Goal: Task Accomplishment & Management: Use online tool/utility

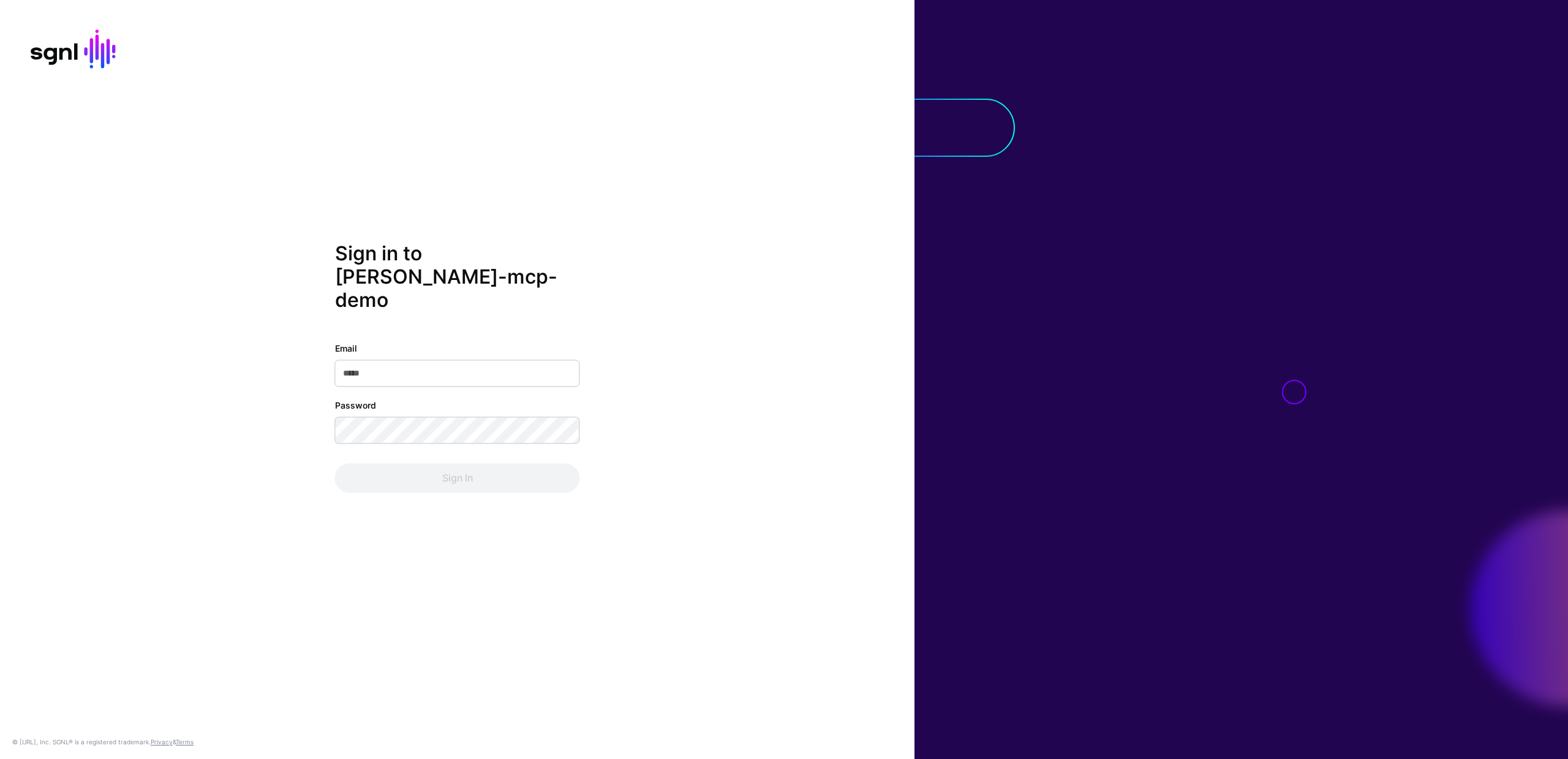
click at [394, 369] on input "Email" at bounding box center [457, 373] width 245 height 27
type input "**********"
click at [443, 463] on button "Sign In" at bounding box center [457, 478] width 245 height 30
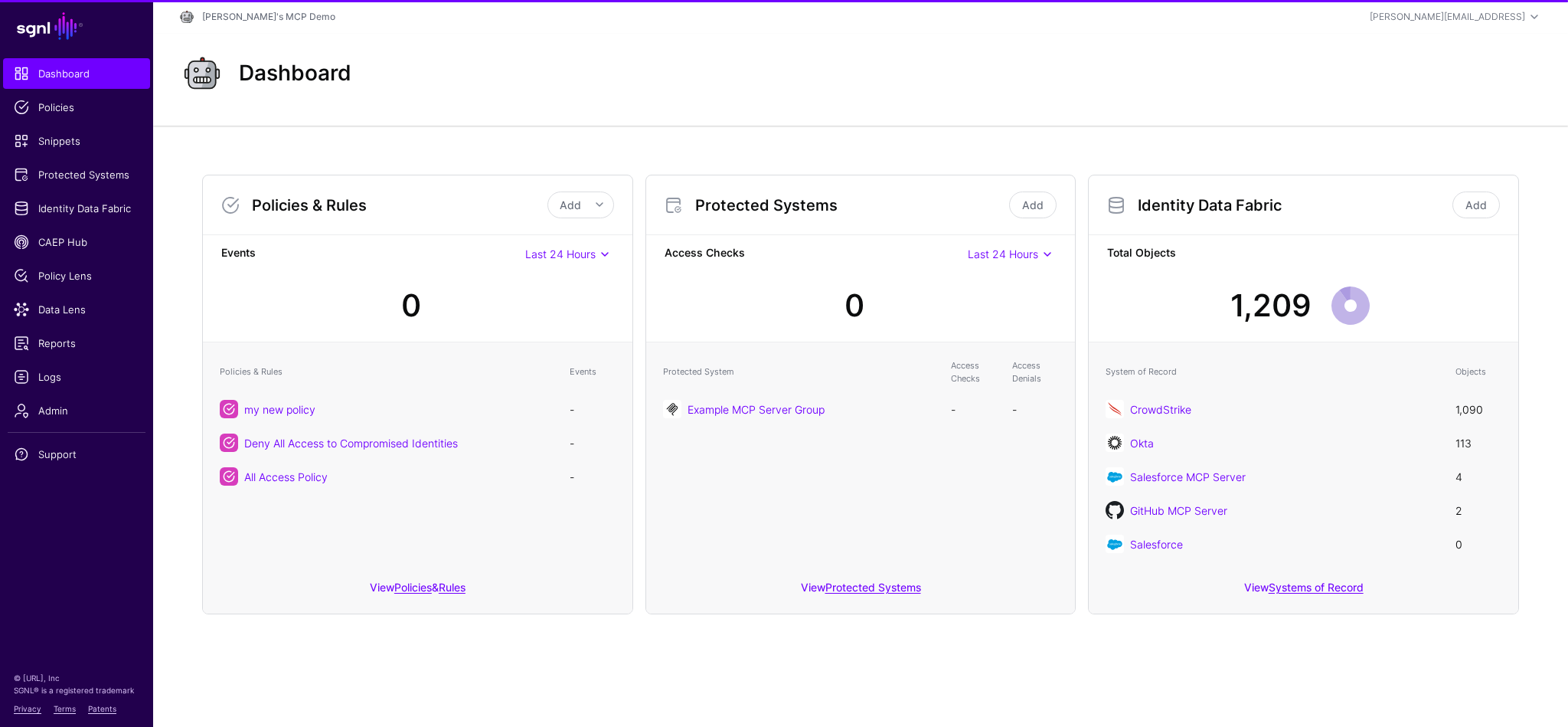
click at [701, 632] on main "SGNL Dashboard Policies Snippets Protected Systems Identity Data Fabric CAEP Hu…" at bounding box center [784, 364] width 1568 height 727
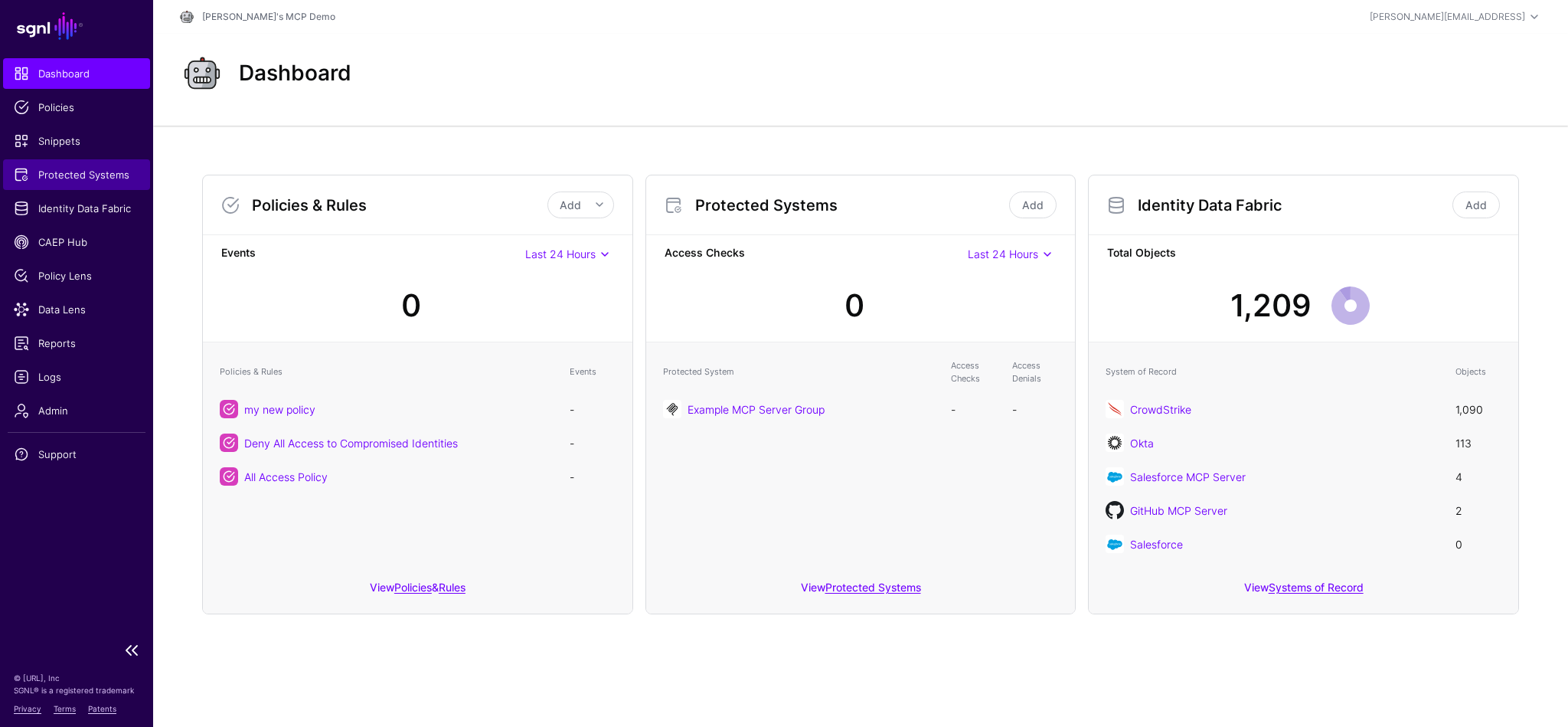
click at [70, 175] on span "Protected Systems" at bounding box center [76, 175] width 125 height 15
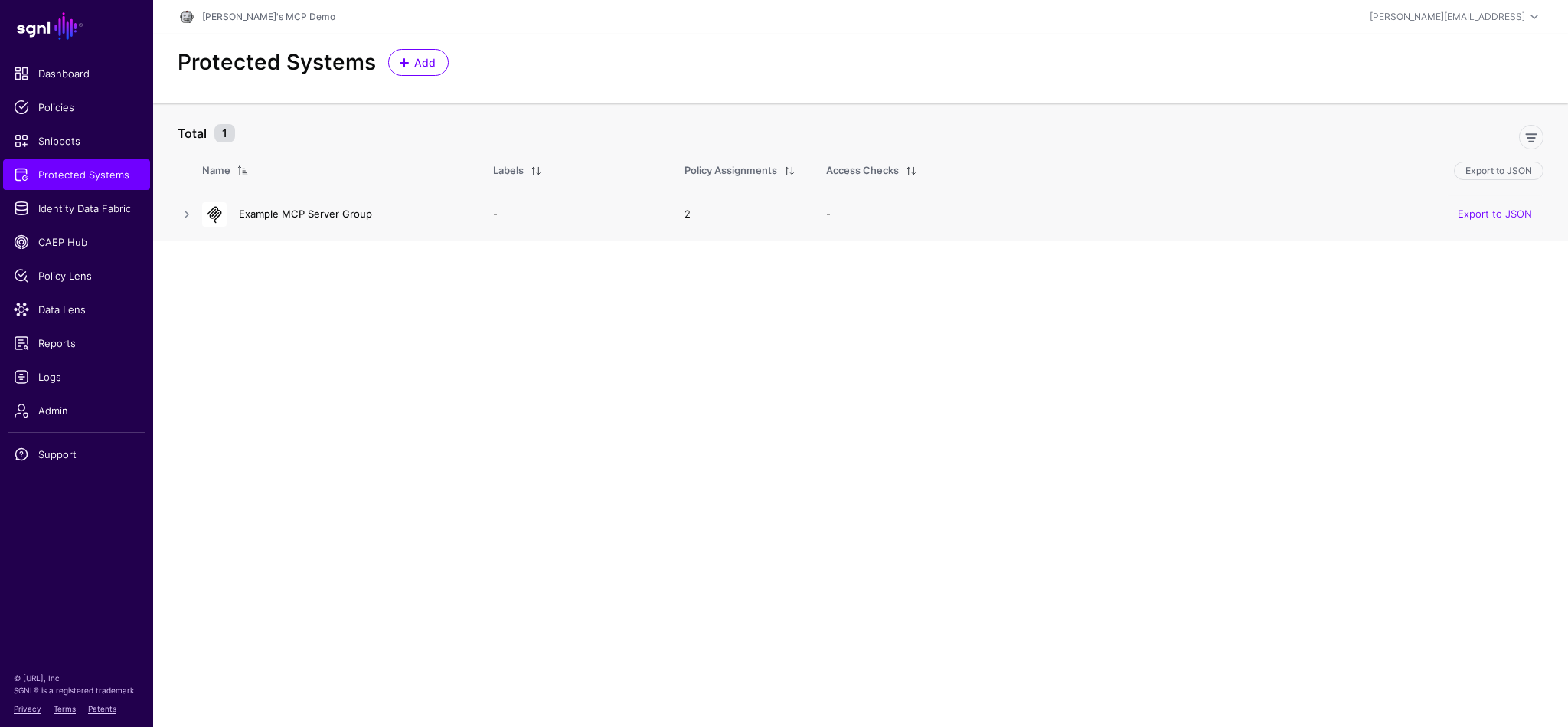
click at [302, 214] on link "Example MCP Server Group" at bounding box center [305, 213] width 133 height 12
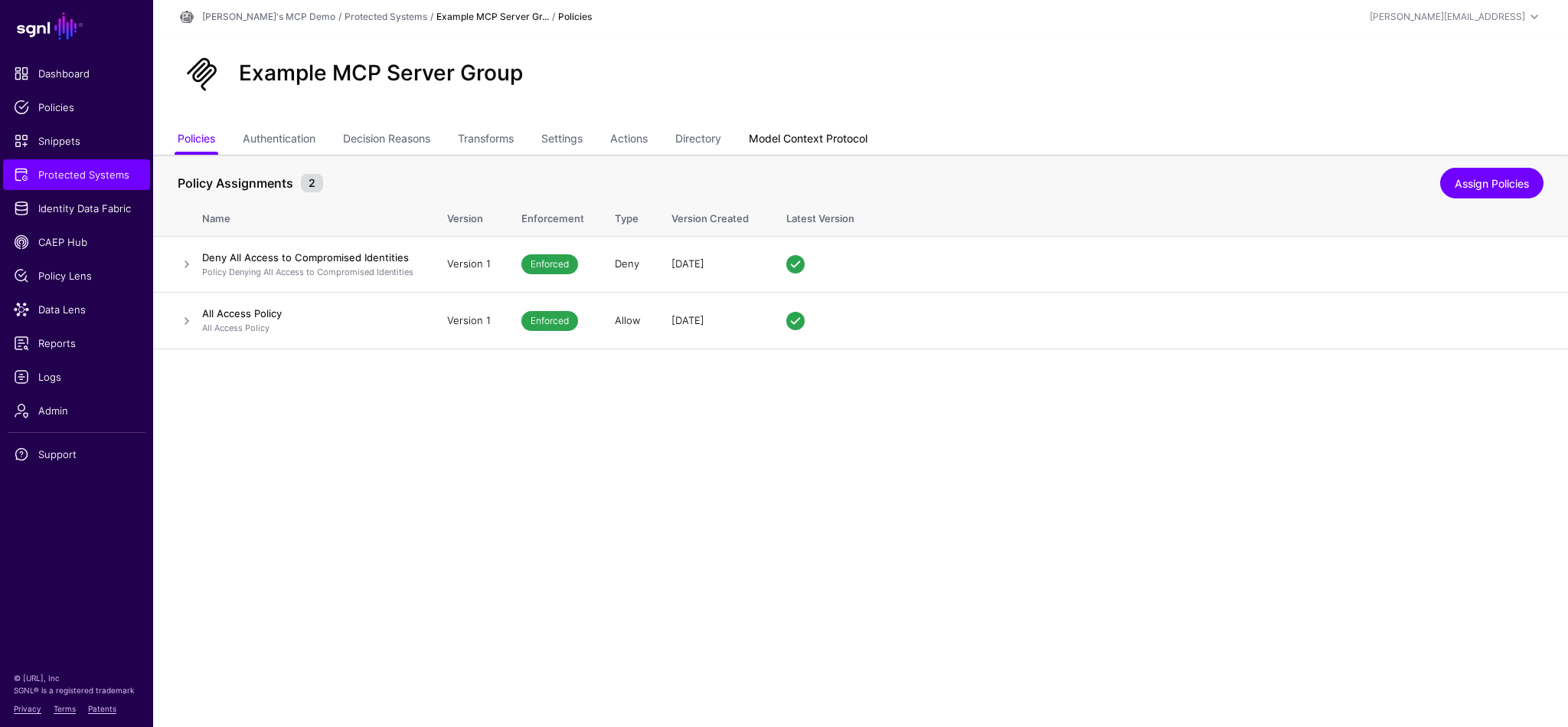
click at [821, 135] on link "Model Context Protocol" at bounding box center [809, 140] width 119 height 29
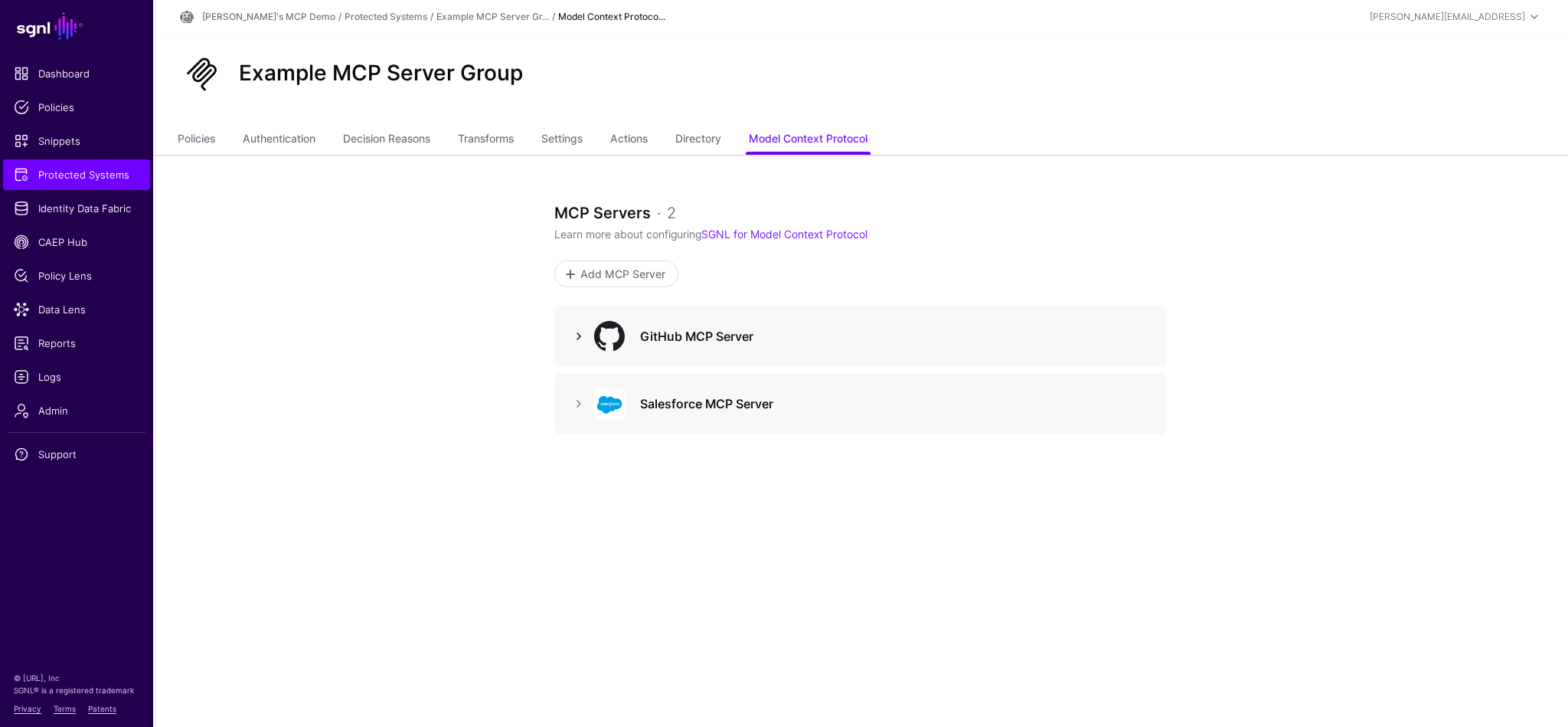
click at [575, 337] on link at bounding box center [579, 336] width 18 height 18
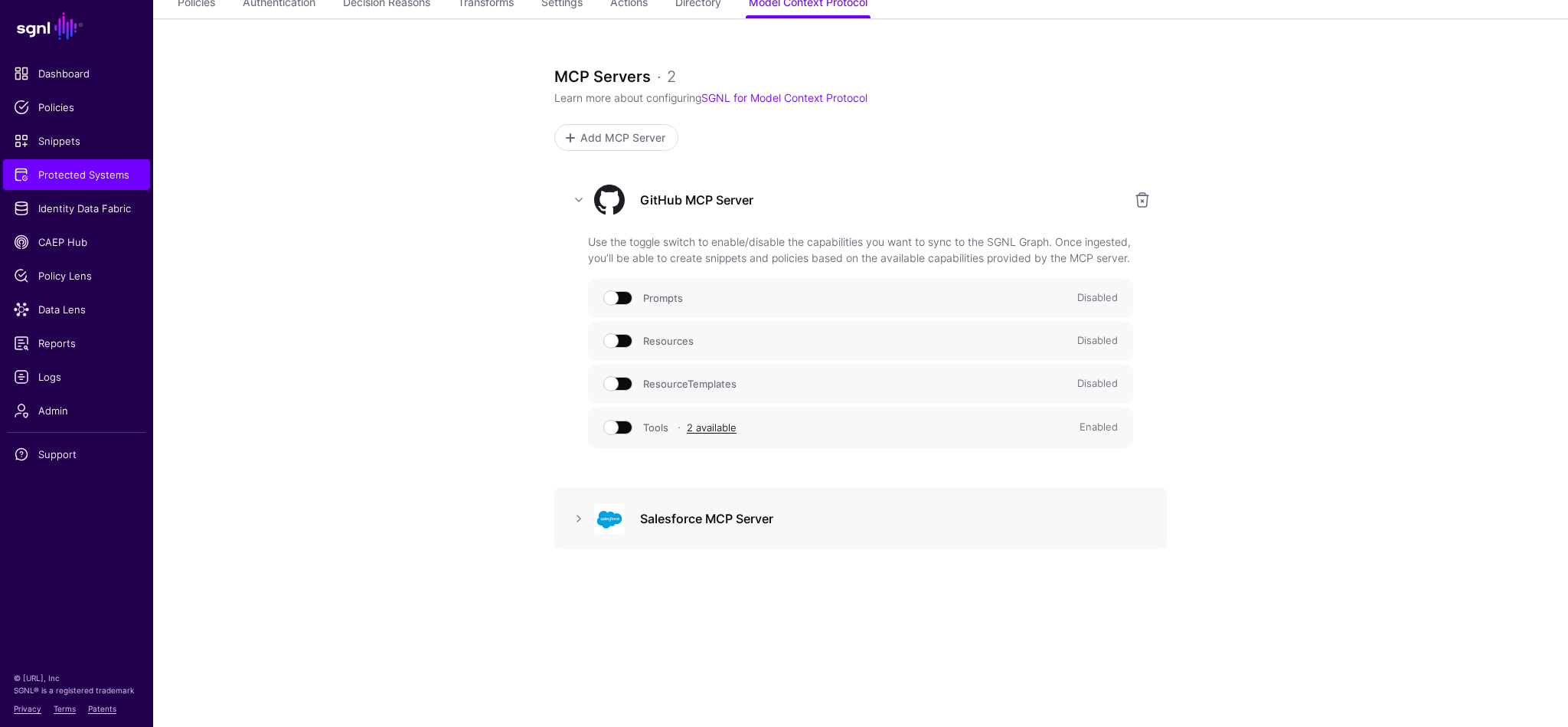
scroll to position [158, 0]
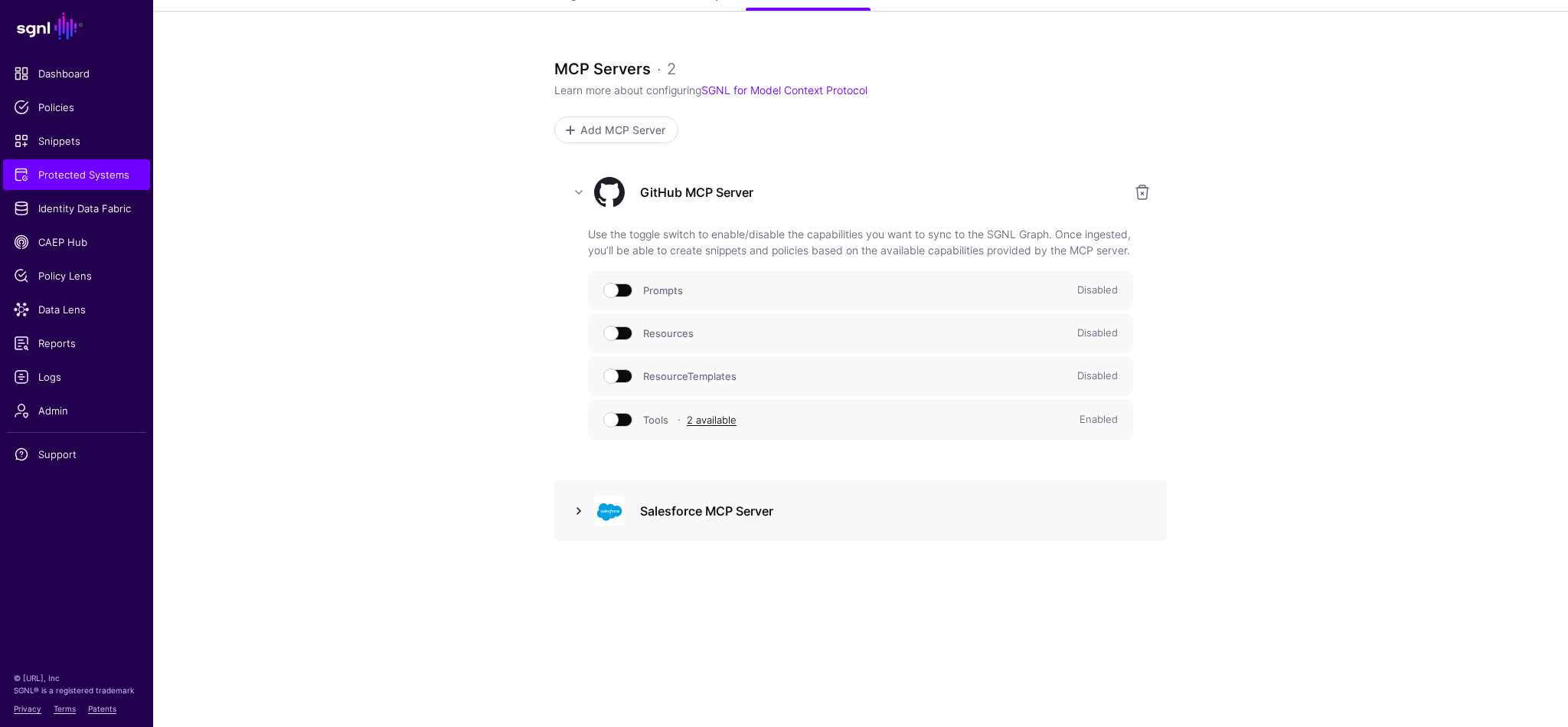
click at [577, 512] on link at bounding box center [579, 511] width 18 height 18
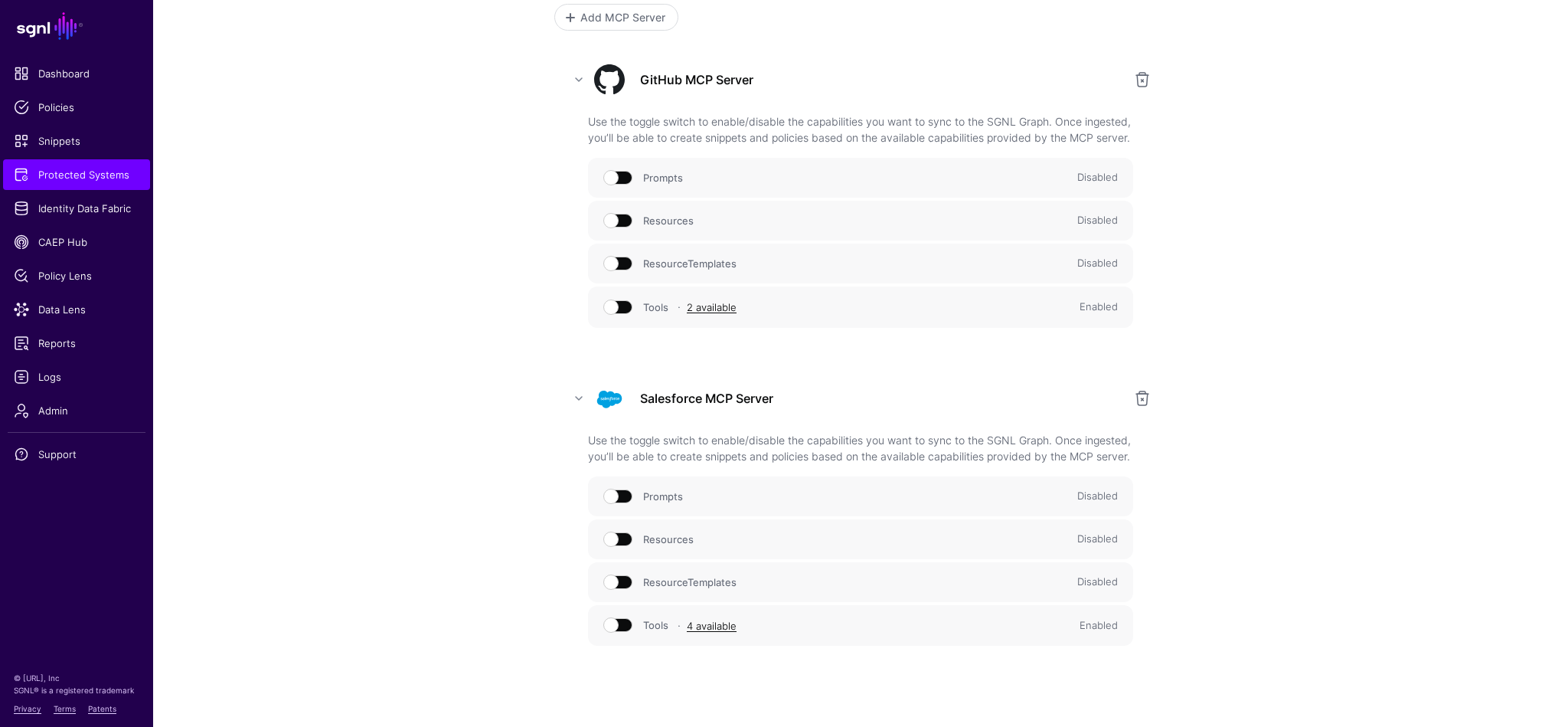
scroll to position [303, 0]
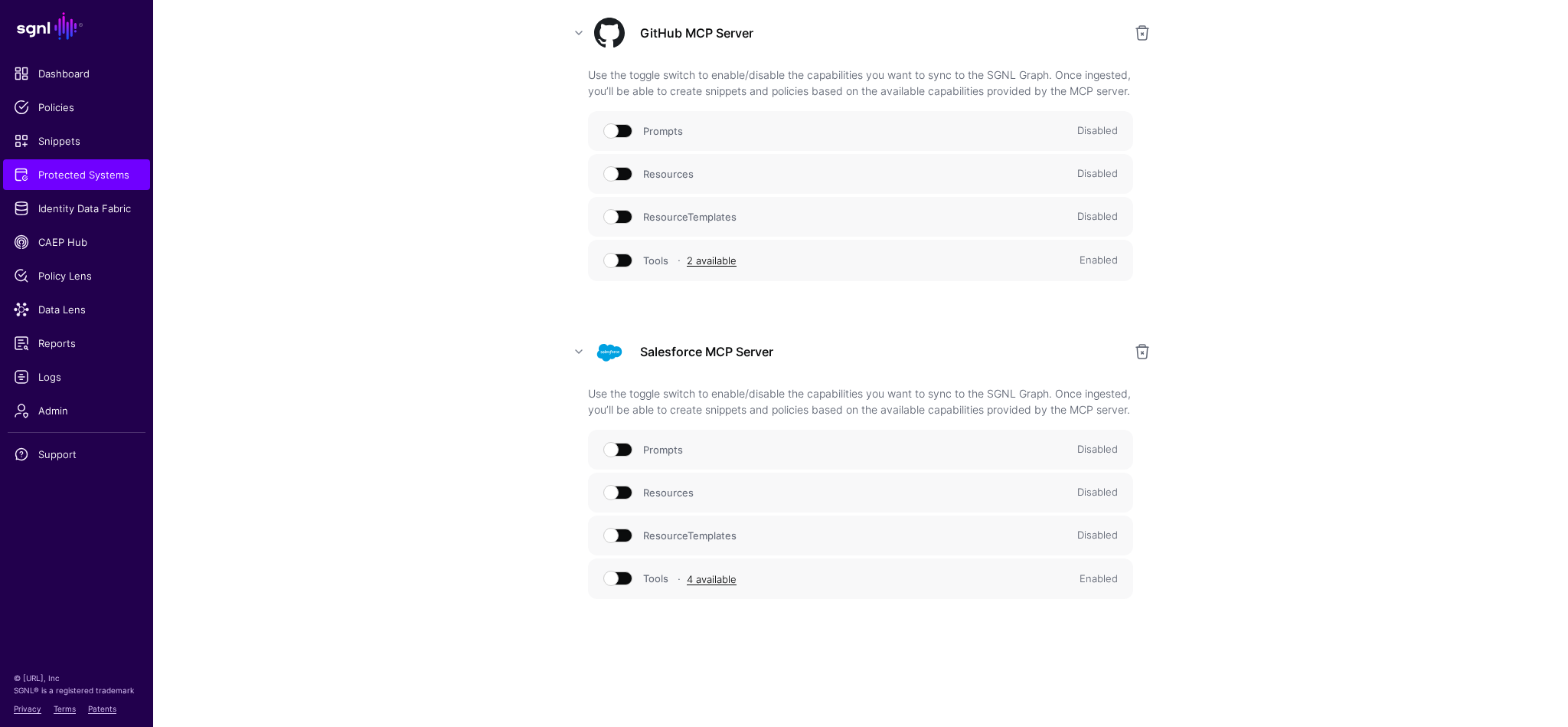
click at [616, 267] on span at bounding box center [619, 260] width 27 height 14
click at [625, 266] on span at bounding box center [619, 259] width 27 height 14
click at [719, 266] on link "2 available" at bounding box center [711, 260] width 50 height 12
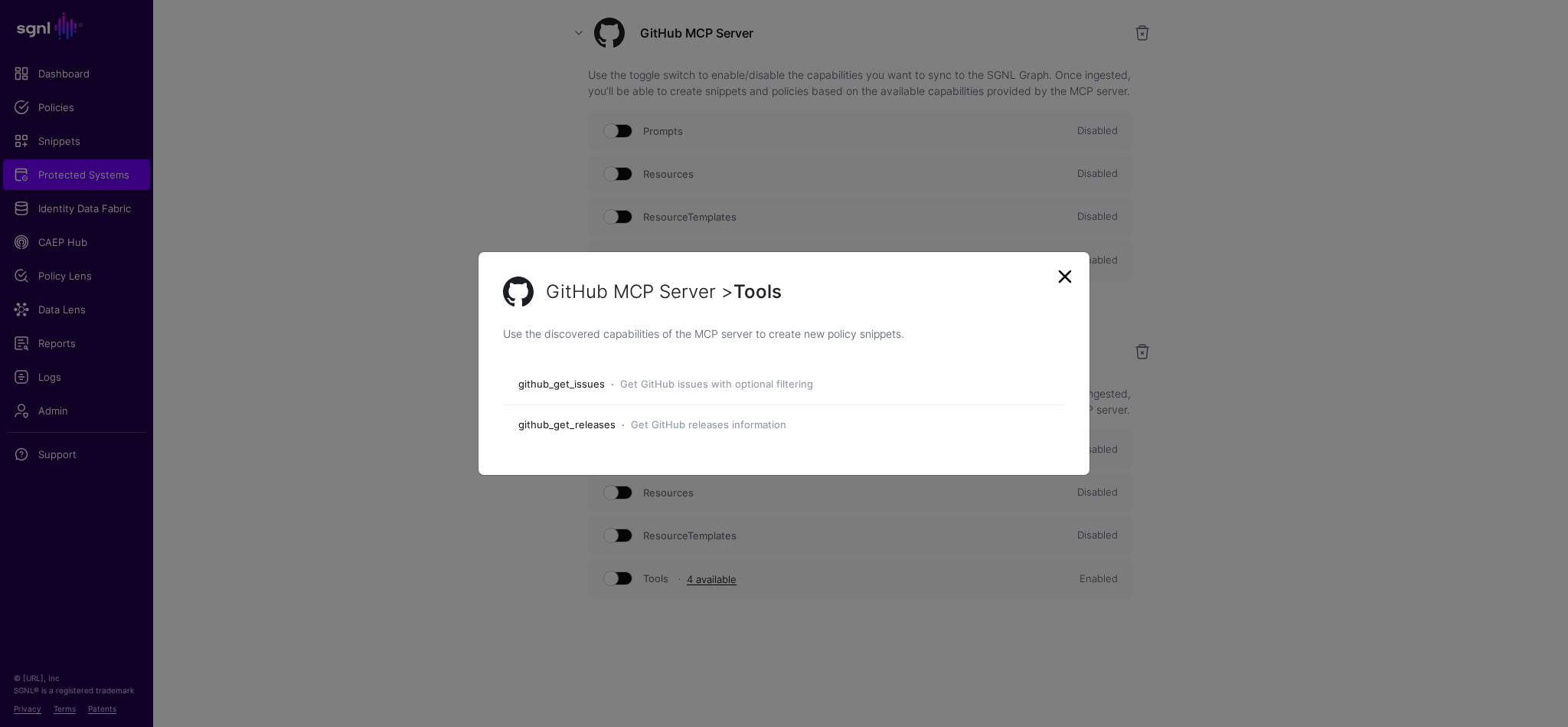
click at [1070, 275] on link at bounding box center [1065, 277] width 24 height 24
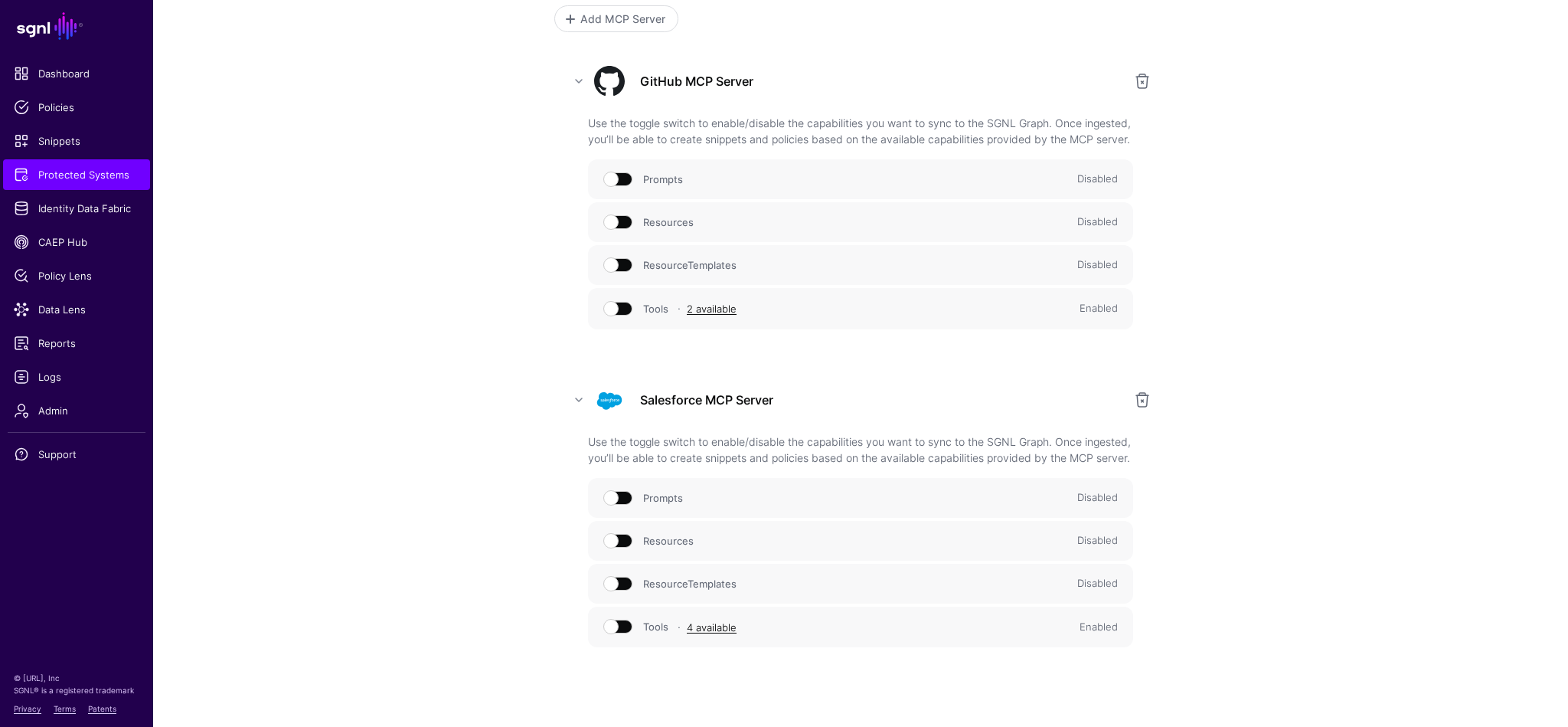
scroll to position [220, 0]
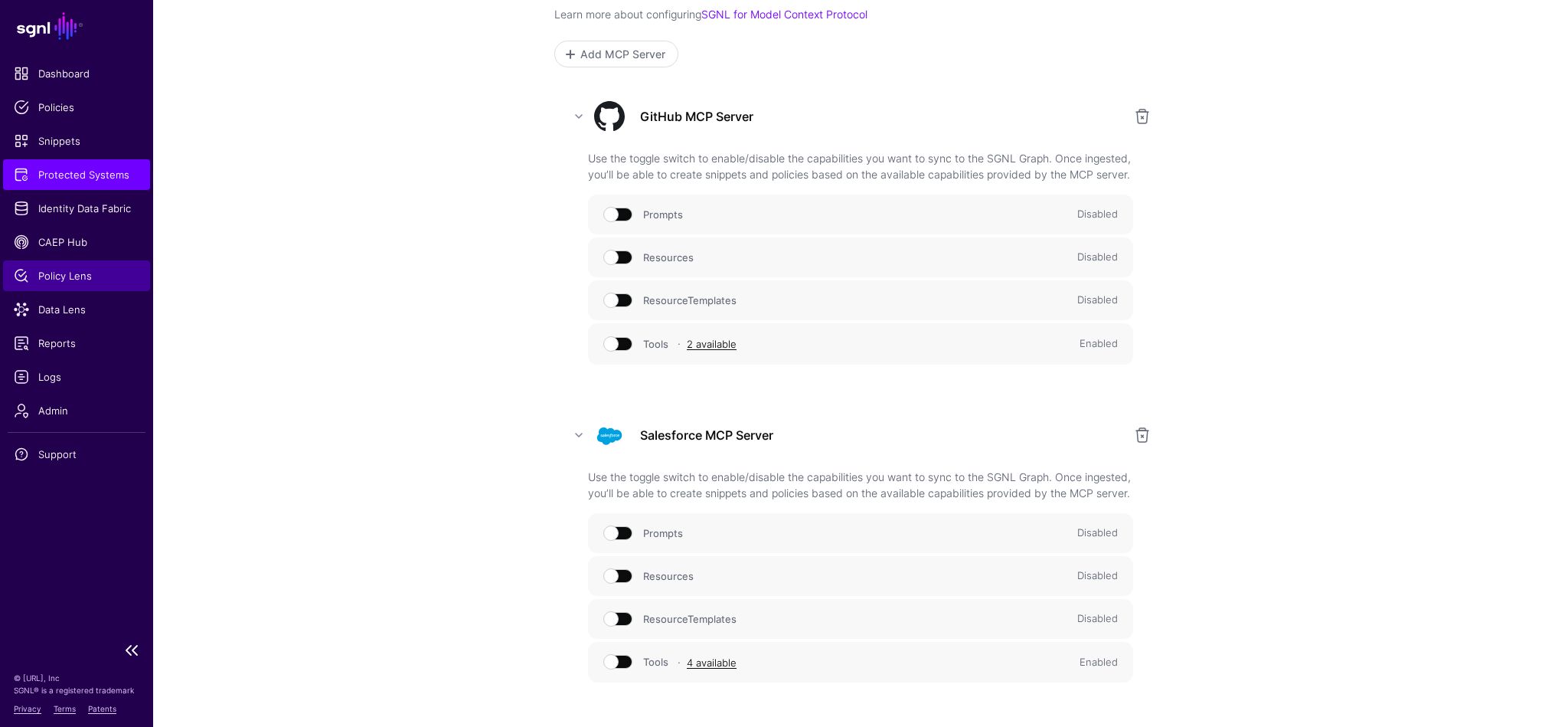
click at [79, 277] on span "Policy Lens" at bounding box center [76, 275] width 125 height 15
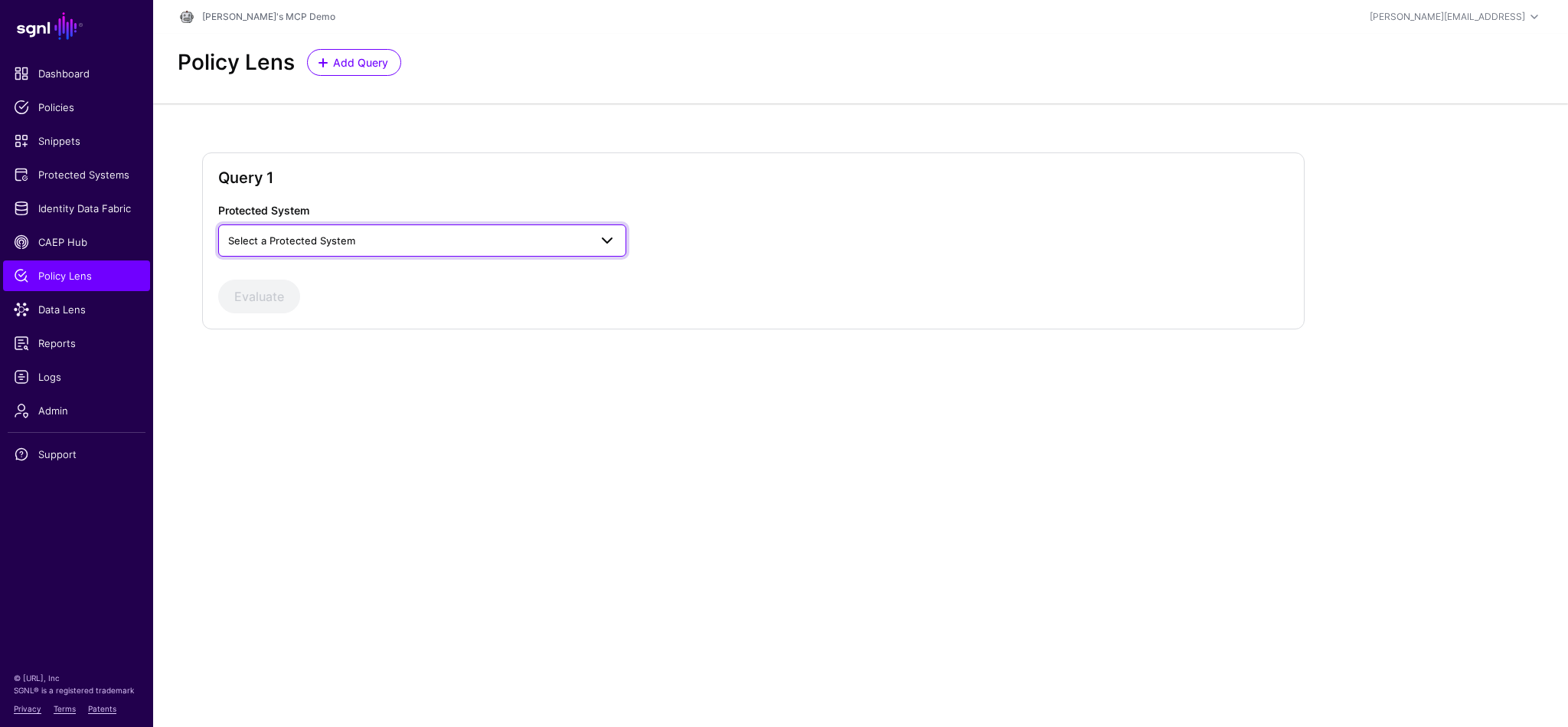
click at [530, 243] on span "Select a Protected System" at bounding box center [408, 240] width 361 height 17
click at [346, 277] on span "Example MCP Server Group" at bounding box center [297, 275] width 133 height 12
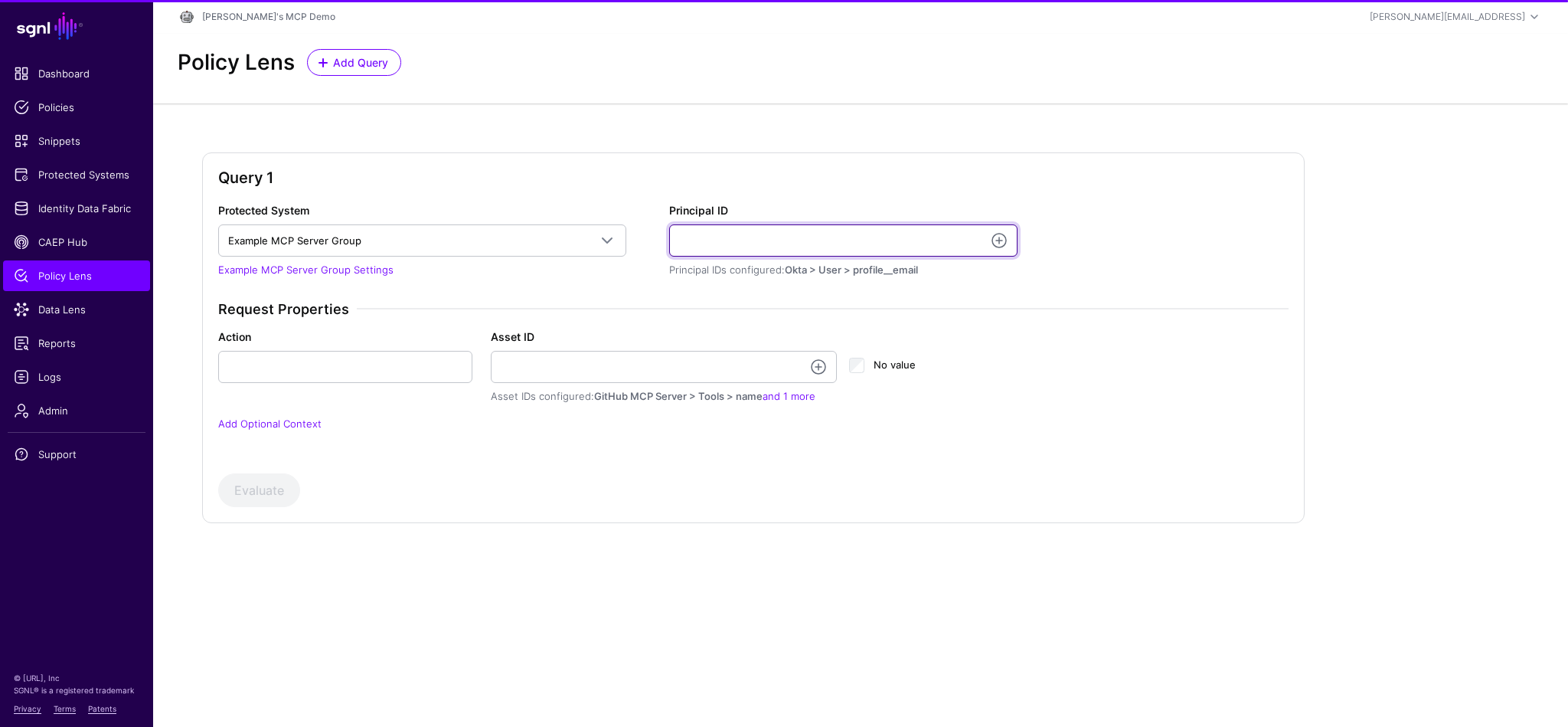
click at [688, 242] on input "Principal ID" at bounding box center [843, 240] width 348 height 32
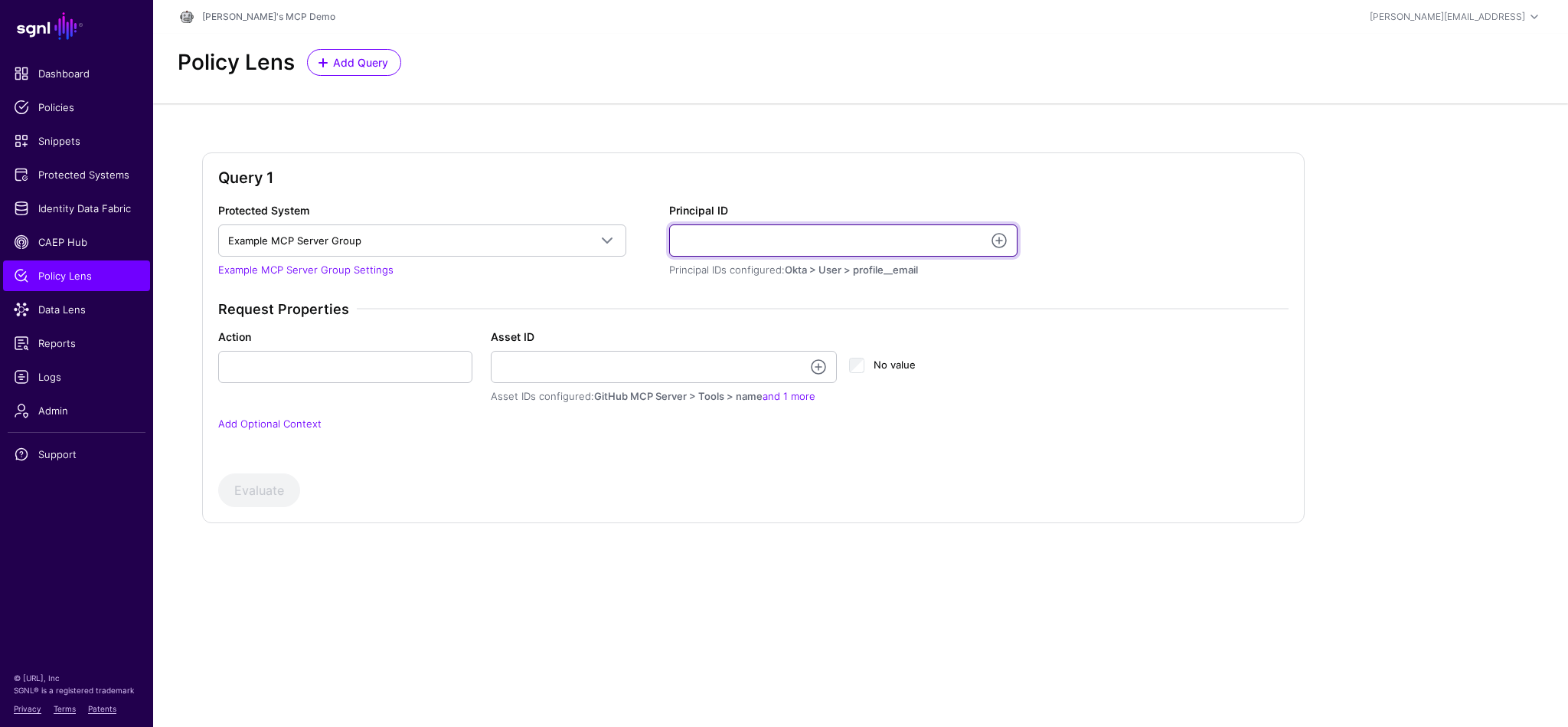
click at [1010, 240] on input "Principal ID" at bounding box center [843, 240] width 348 height 32
click at [1001, 237] on link at bounding box center [999, 240] width 18 height 18
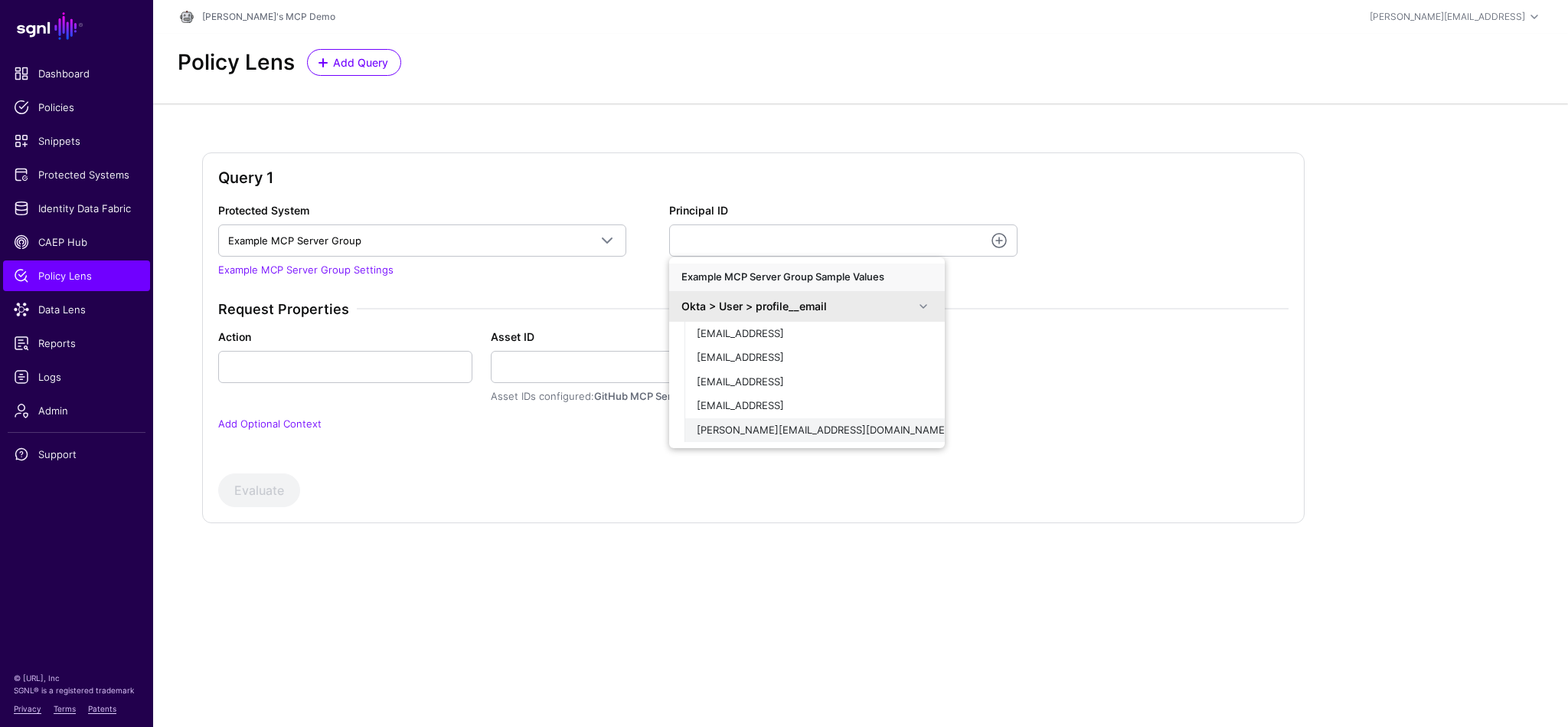
click at [778, 426] on span "[PERSON_NAME][EMAIL_ADDRESS][DOMAIN_NAME]" at bounding box center [822, 429] width 252 height 12
type input "**********"
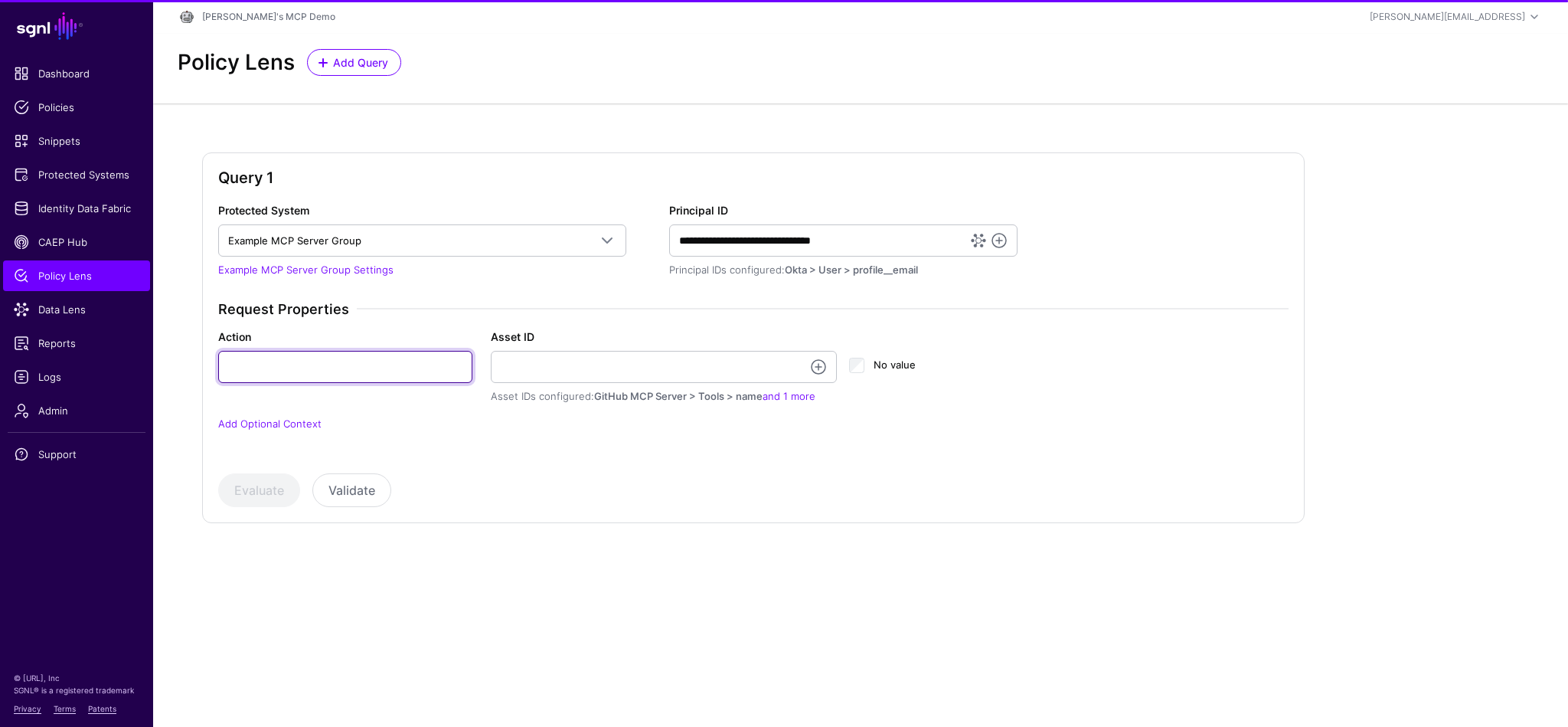
click at [306, 364] on input "Action" at bounding box center [345, 367] width 254 height 32
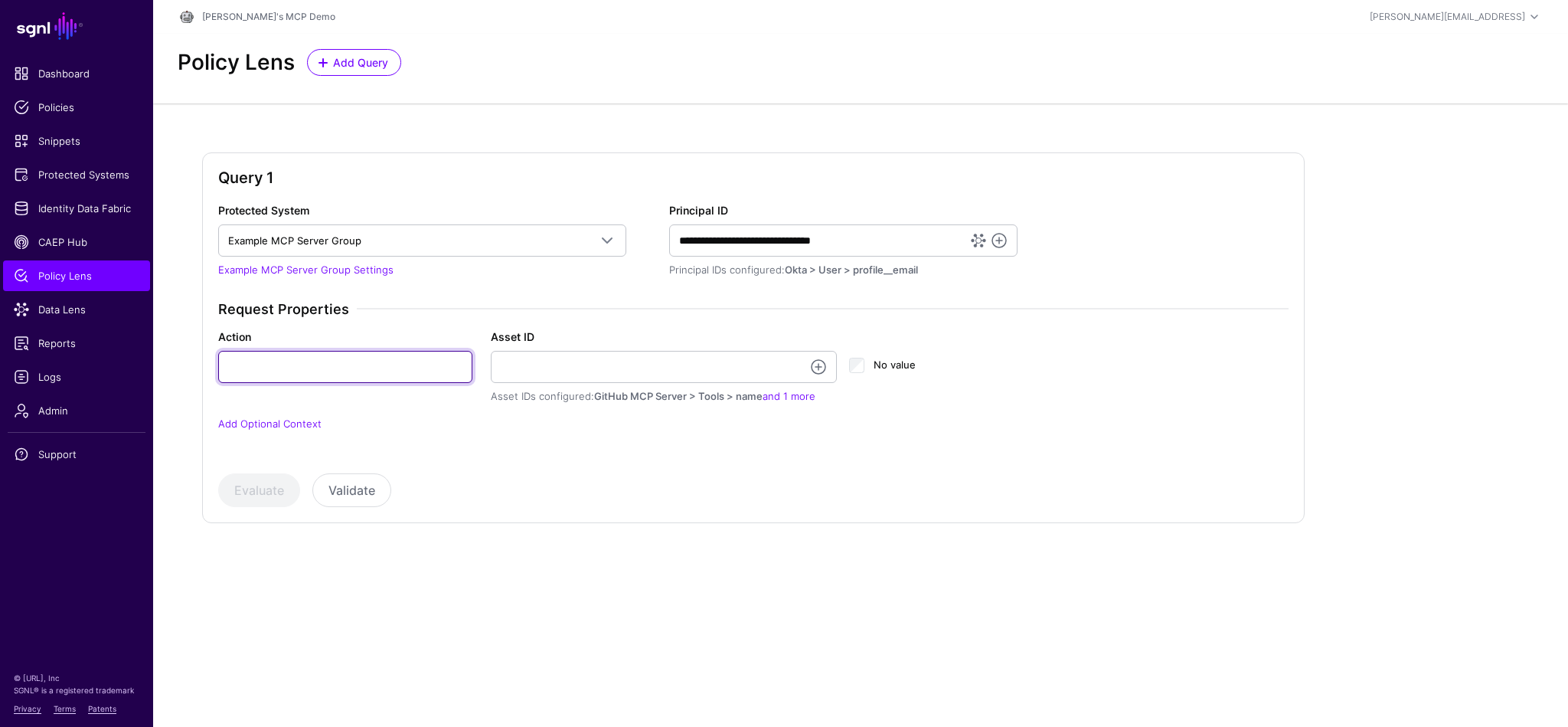
type input "****"
click at [815, 370] on link at bounding box center [818, 367] width 18 height 18
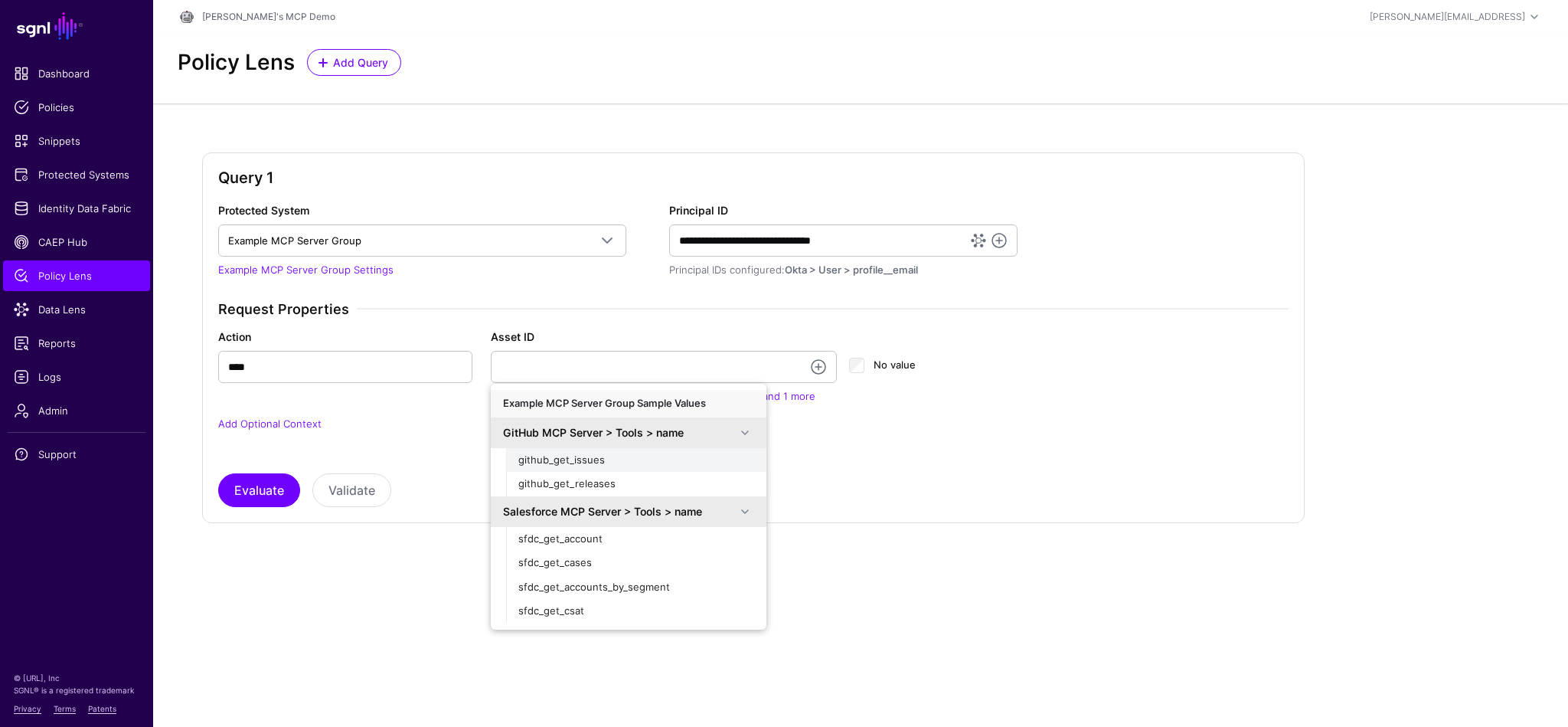
click at [578, 460] on span "github_get_issues" at bounding box center [562, 459] width 87 height 12
type input "**********"
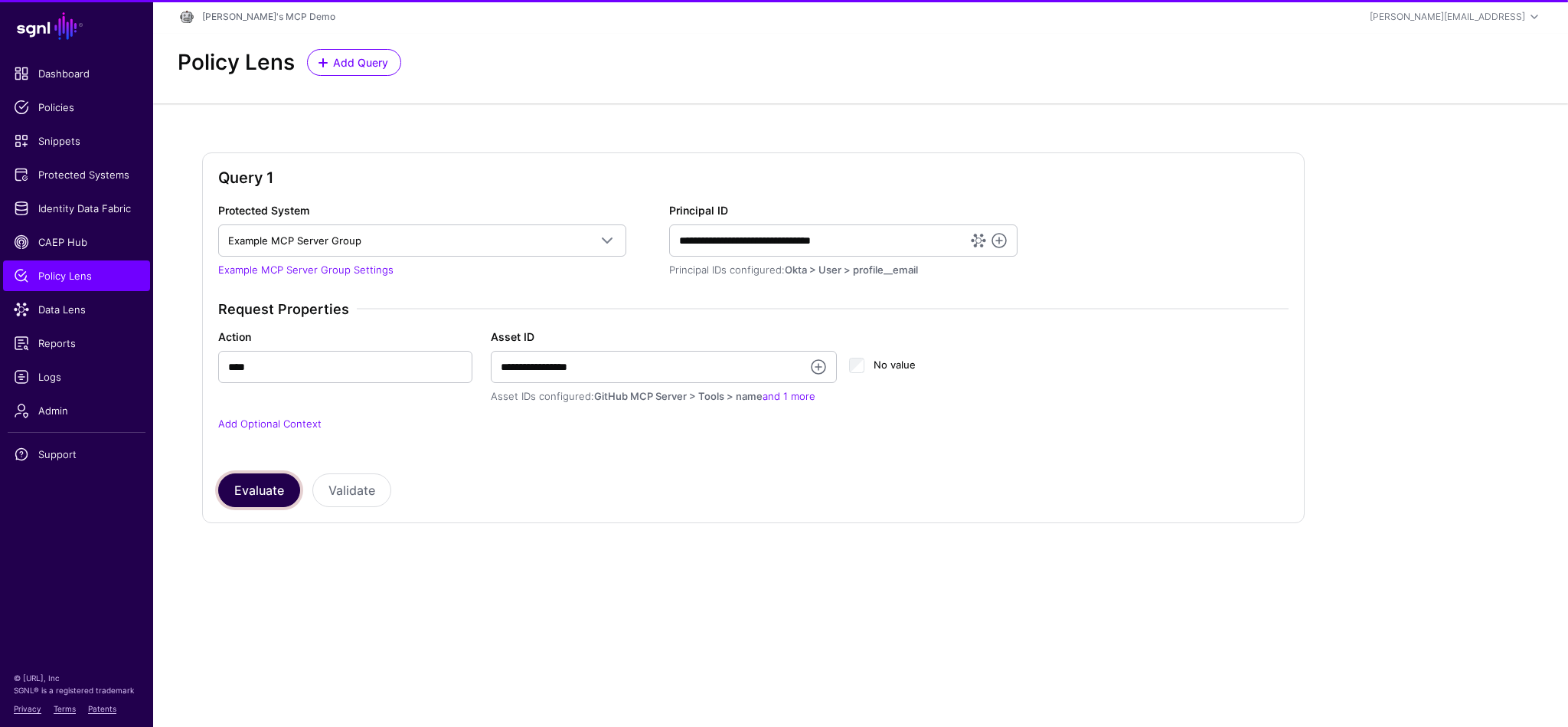
click at [259, 492] on button "Evaluate" at bounding box center [259, 491] width 82 height 34
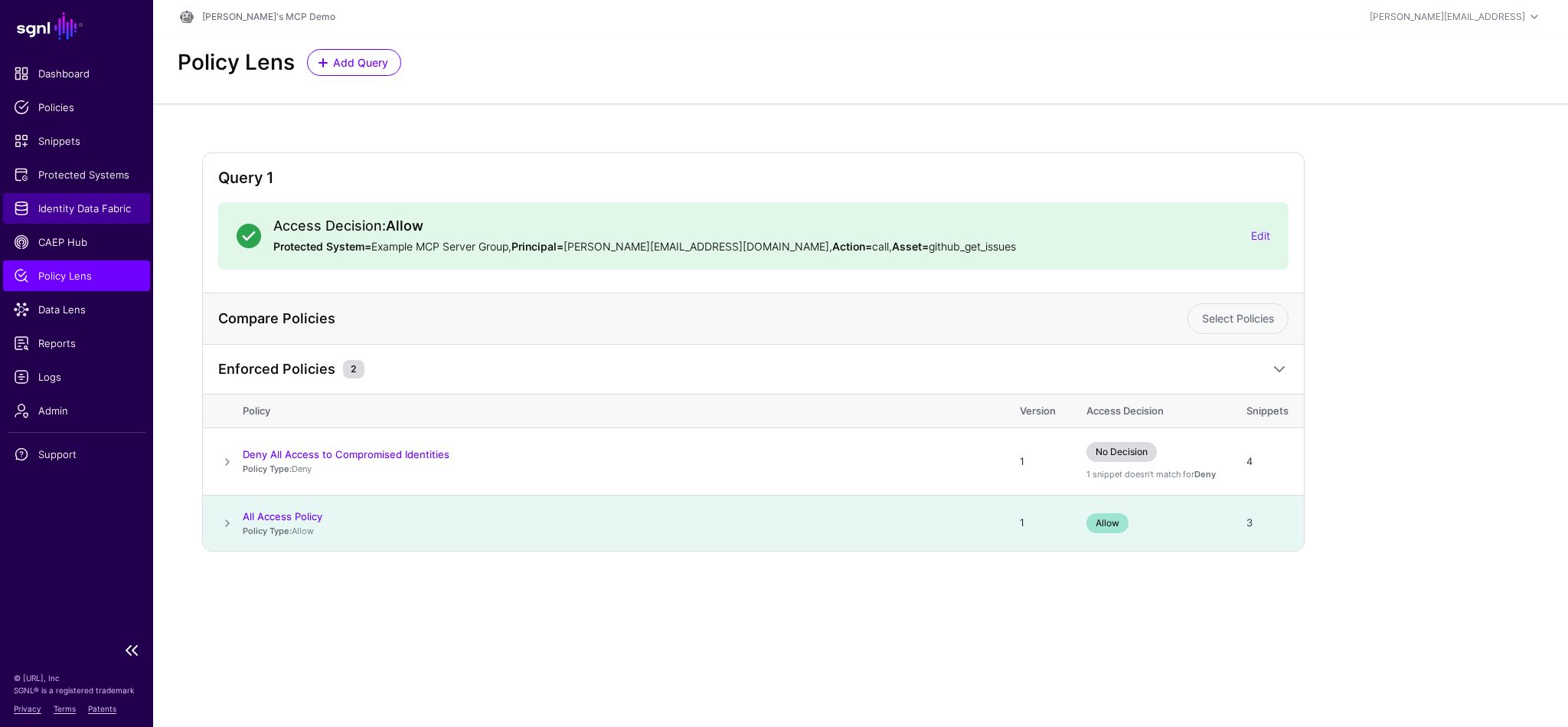
click at [84, 210] on span "Identity Data Fabric" at bounding box center [76, 208] width 125 height 15
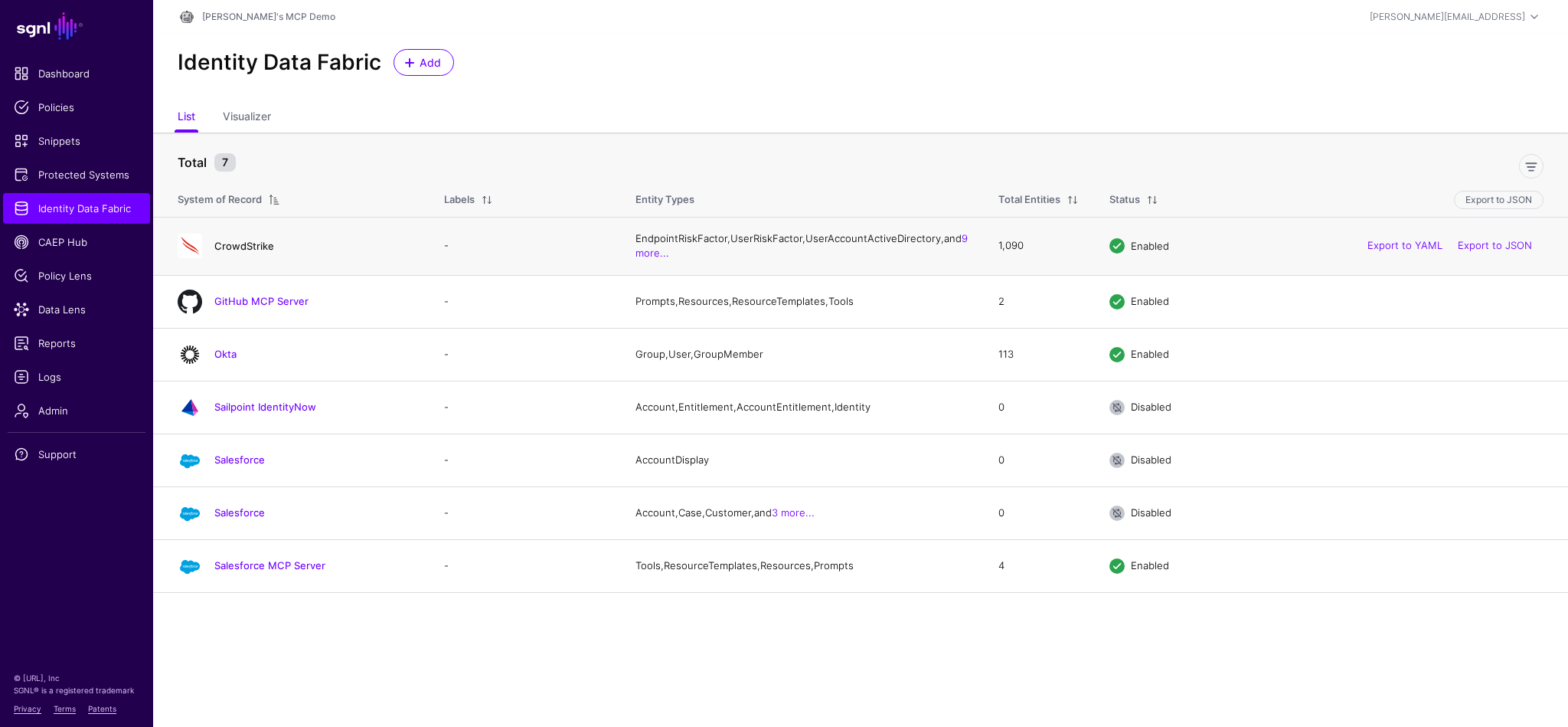
click at [239, 247] on link "CrowdStrike" at bounding box center [244, 245] width 59 height 12
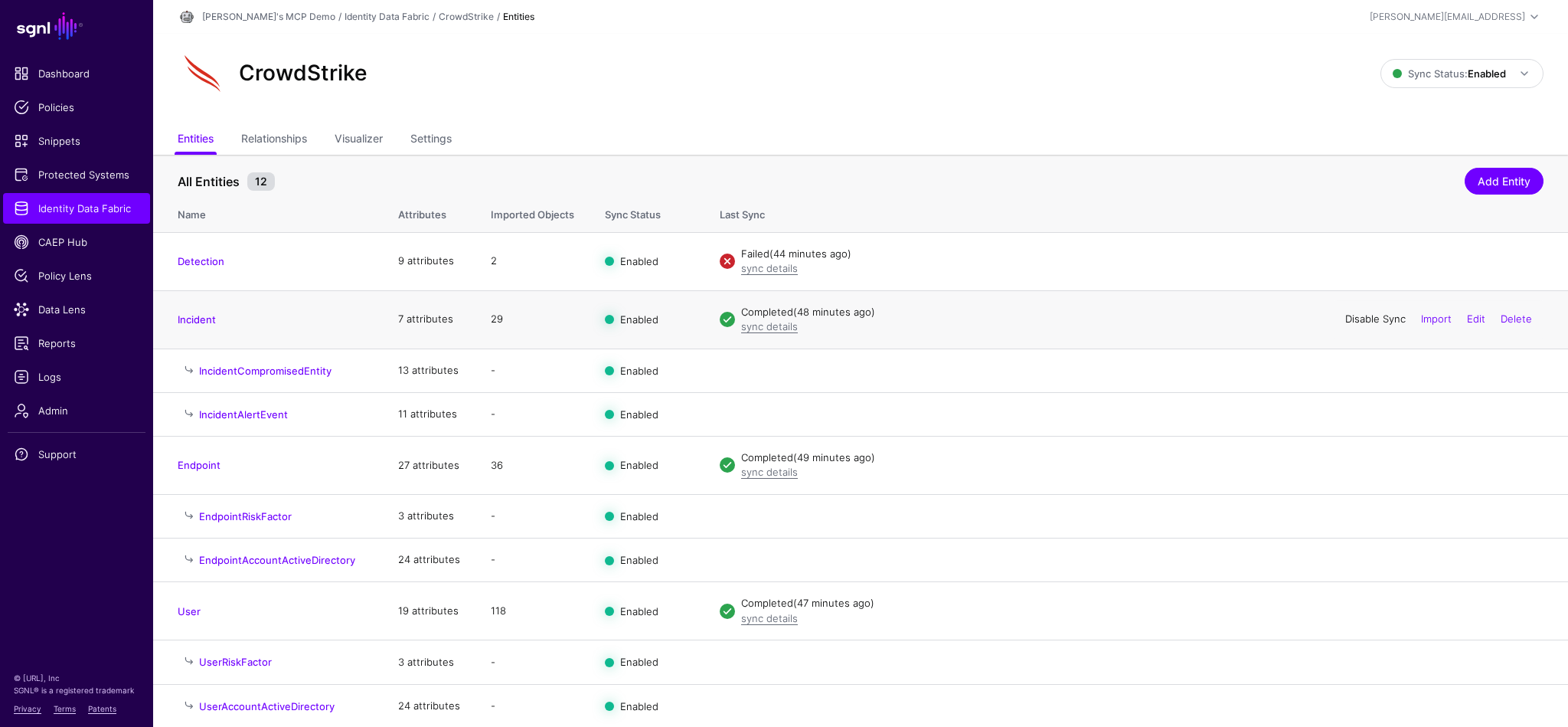
click at [1305, 318] on link "Disable Sync" at bounding box center [1375, 318] width 60 height 12
click at [1305, 318] on link "Import" at bounding box center [1436, 318] width 31 height 12
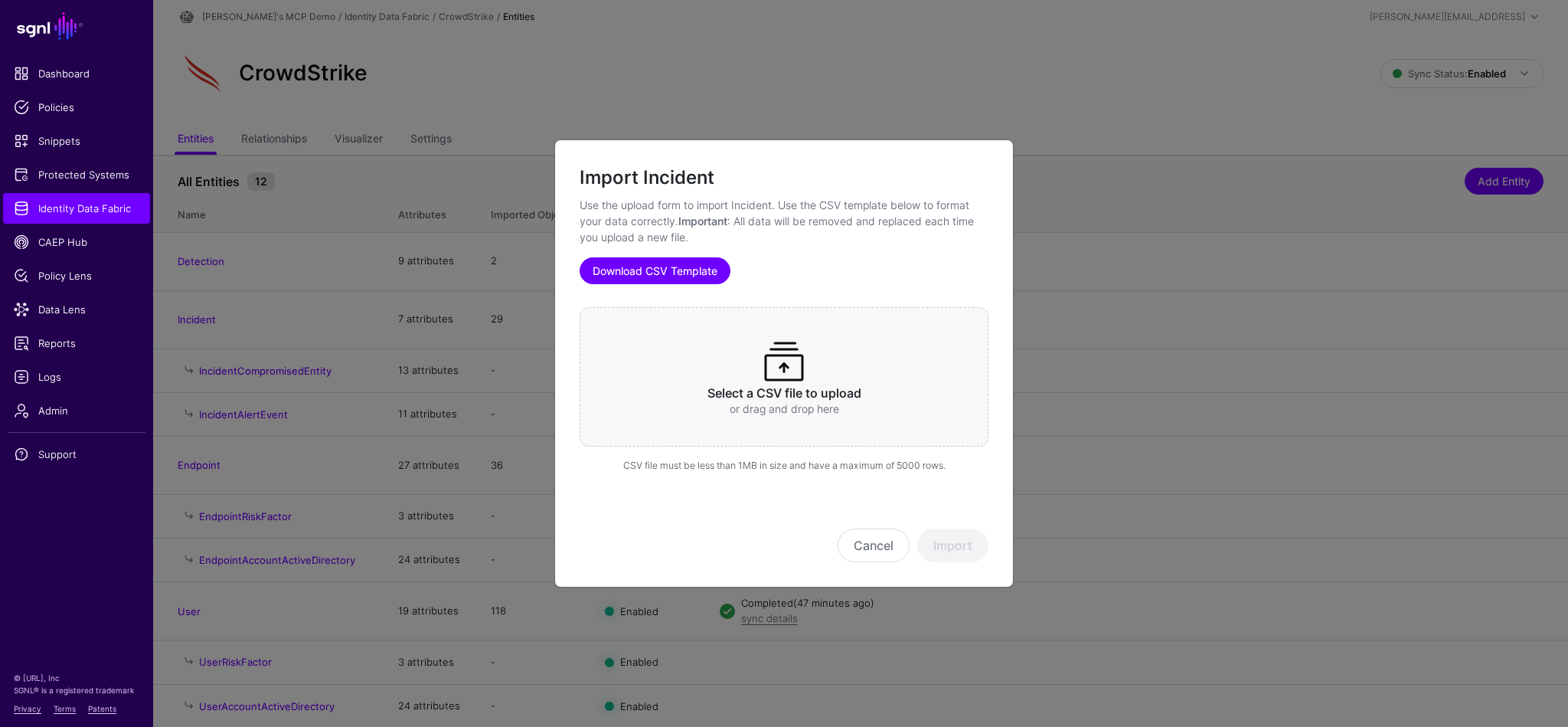
click at [641, 275] on link "Download CSV Template" at bounding box center [655, 270] width 151 height 27
click at [792, 378] on span at bounding box center [784, 361] width 49 height 49
click at [944, 544] on button "Import" at bounding box center [952, 545] width 72 height 34
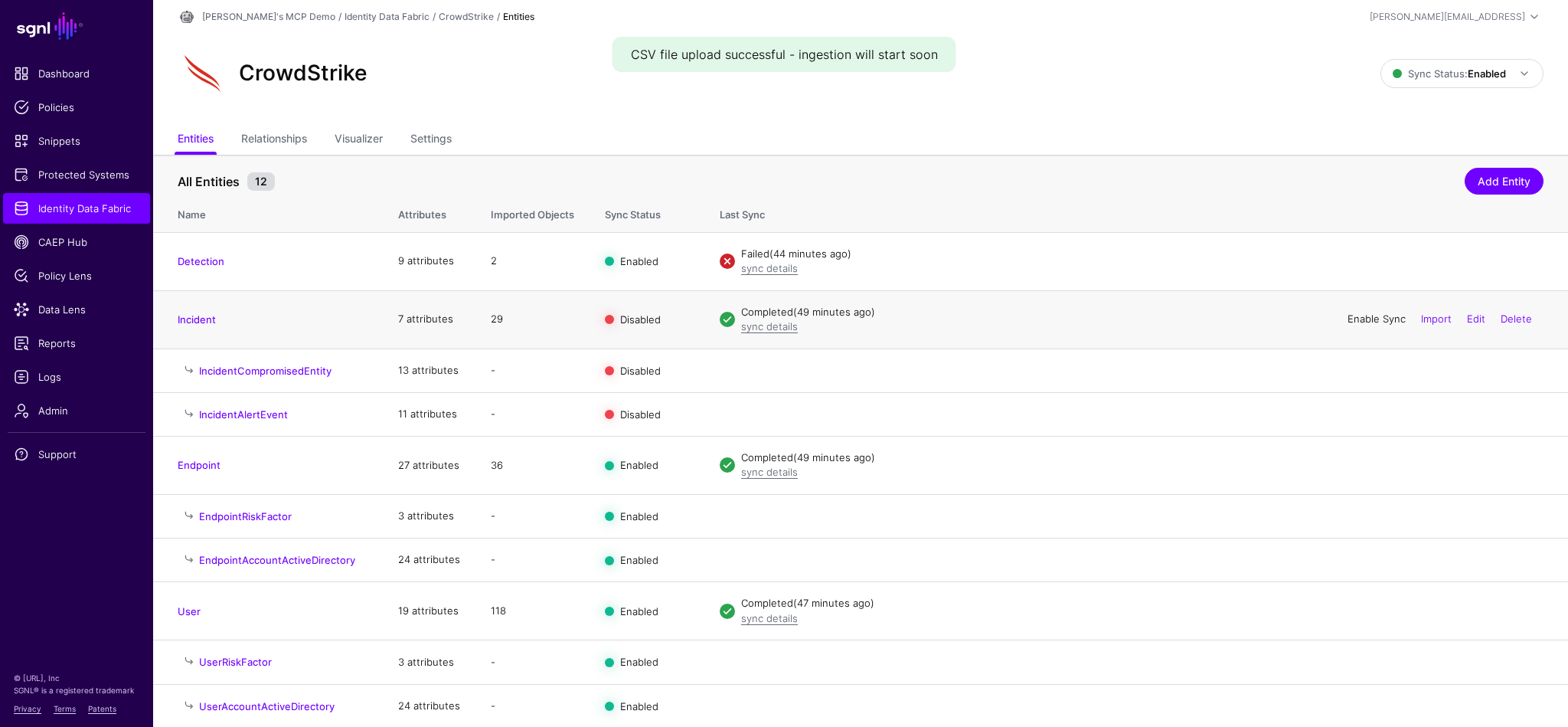
click at [1305, 317] on link "Enable Sync" at bounding box center [1376, 318] width 58 height 12
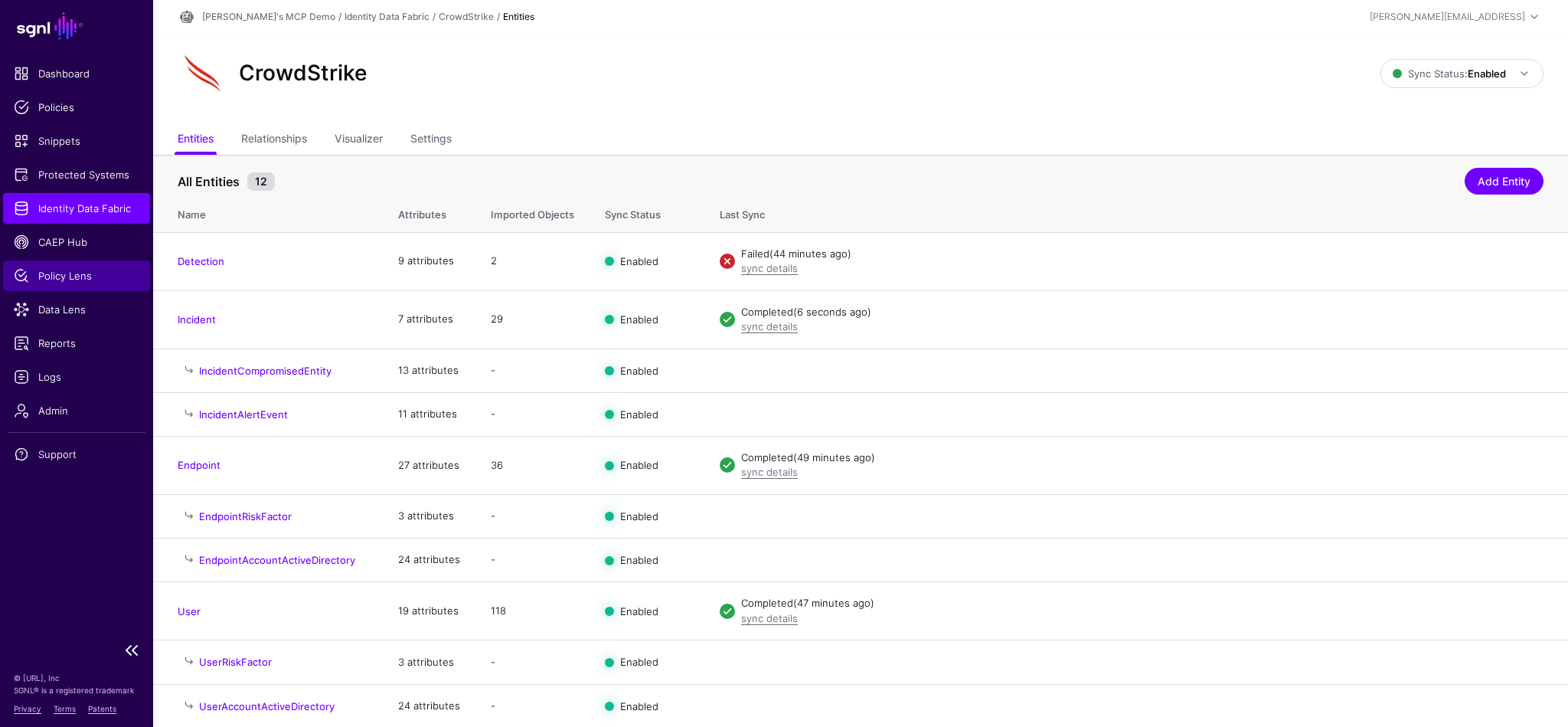
click at [81, 282] on span "Policy Lens" at bounding box center [76, 275] width 125 height 15
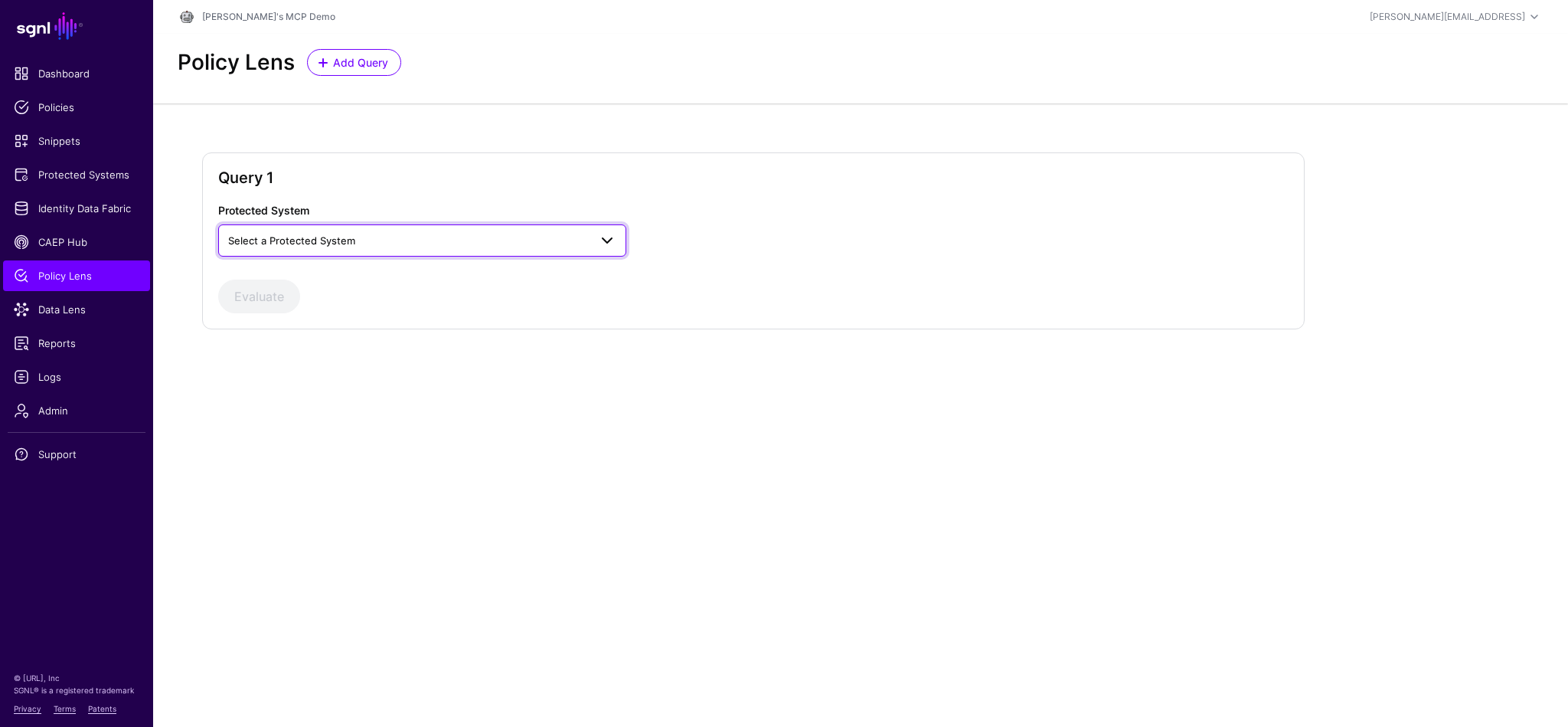
click at [429, 246] on span "Select a Protected System" at bounding box center [408, 240] width 361 height 17
click at [371, 278] on div "Example MCP Server Group" at bounding box center [422, 276] width 383 height 15
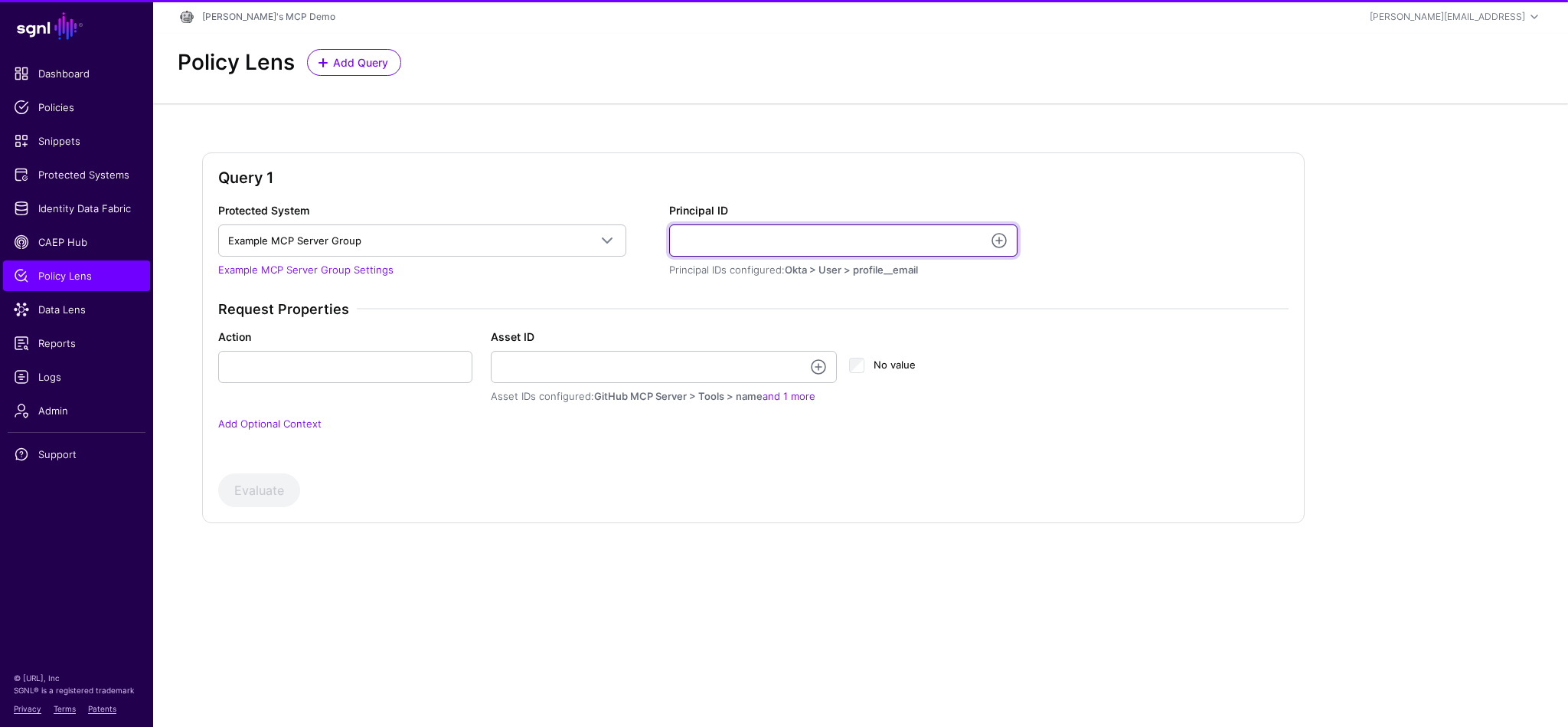
click at [893, 238] on input "Principal ID" at bounding box center [843, 240] width 348 height 32
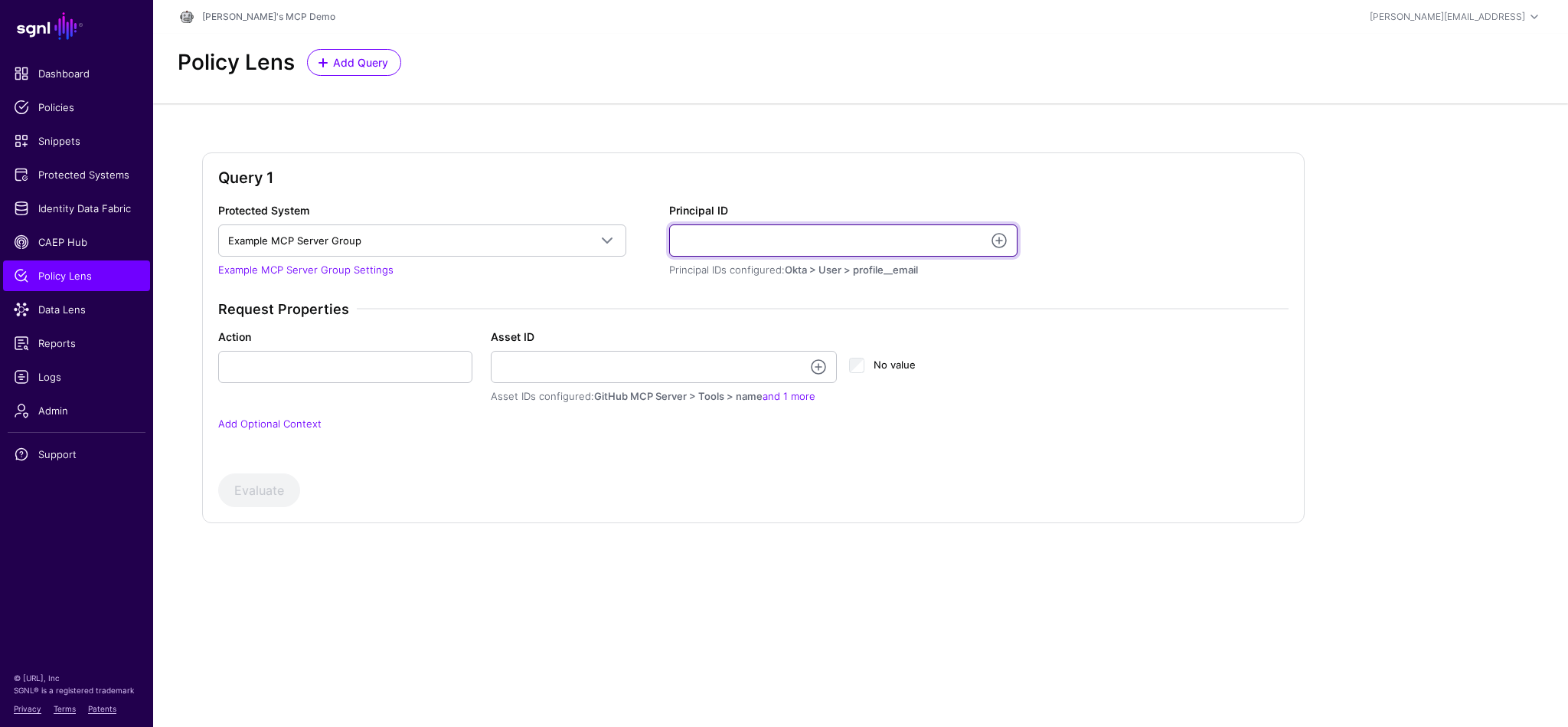
type input "**********"
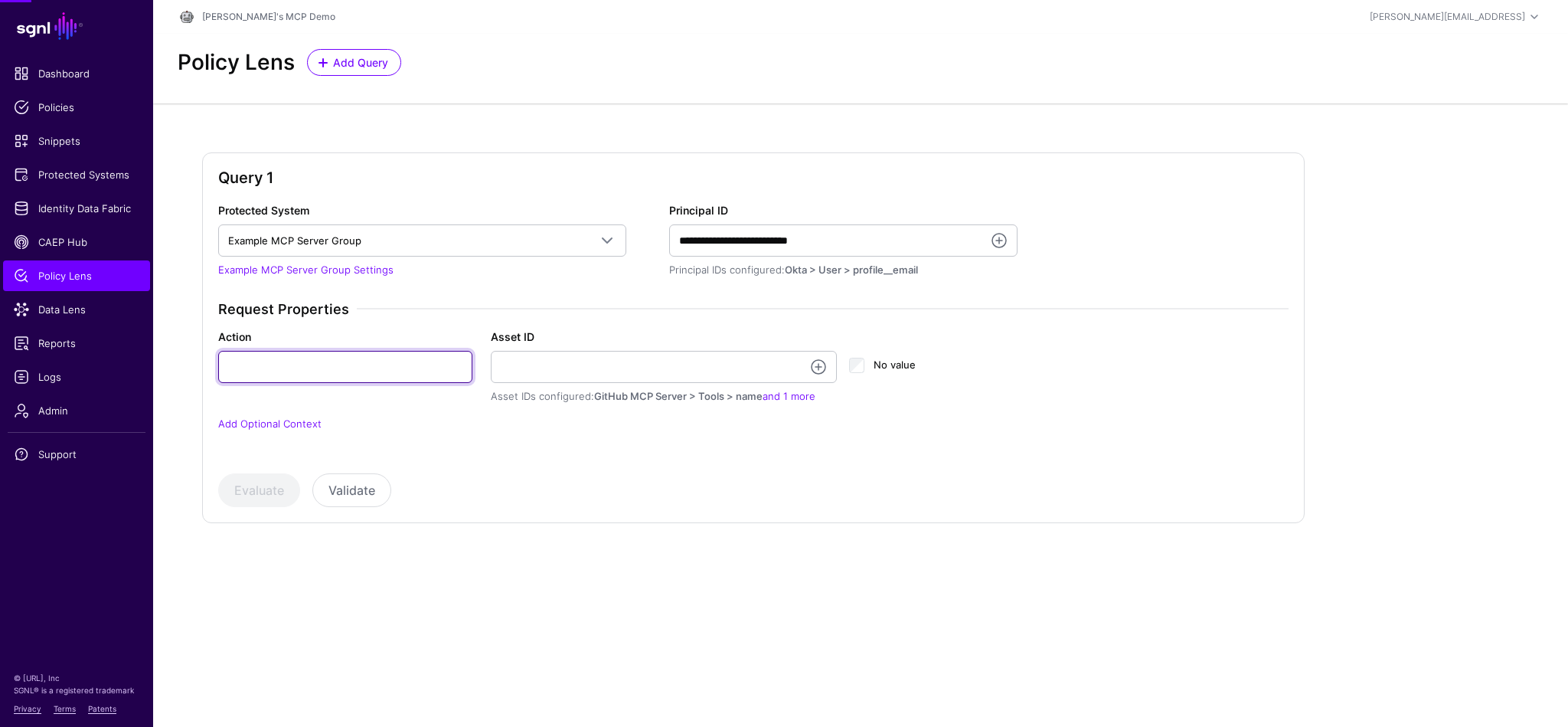
click at [414, 364] on input "Action" at bounding box center [345, 367] width 254 height 32
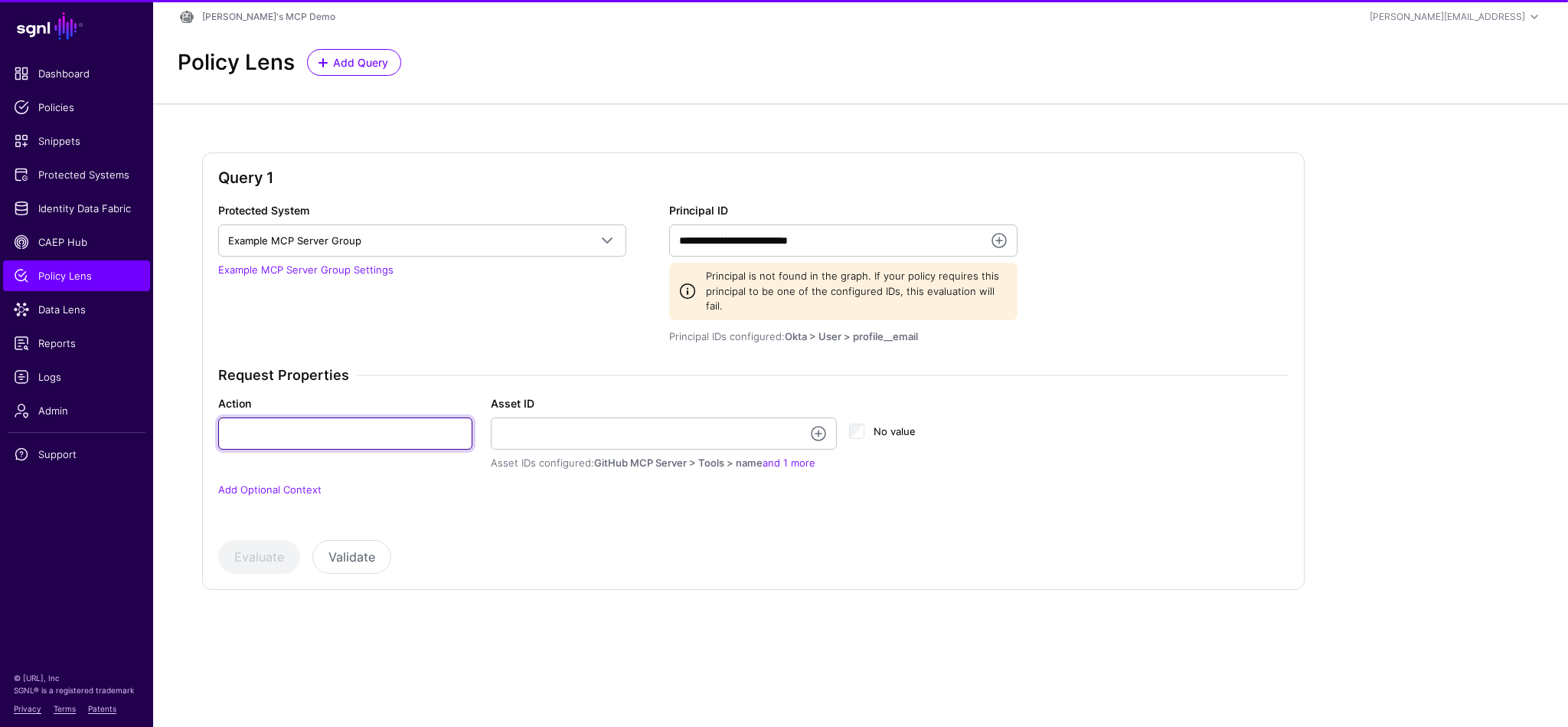
type input "****"
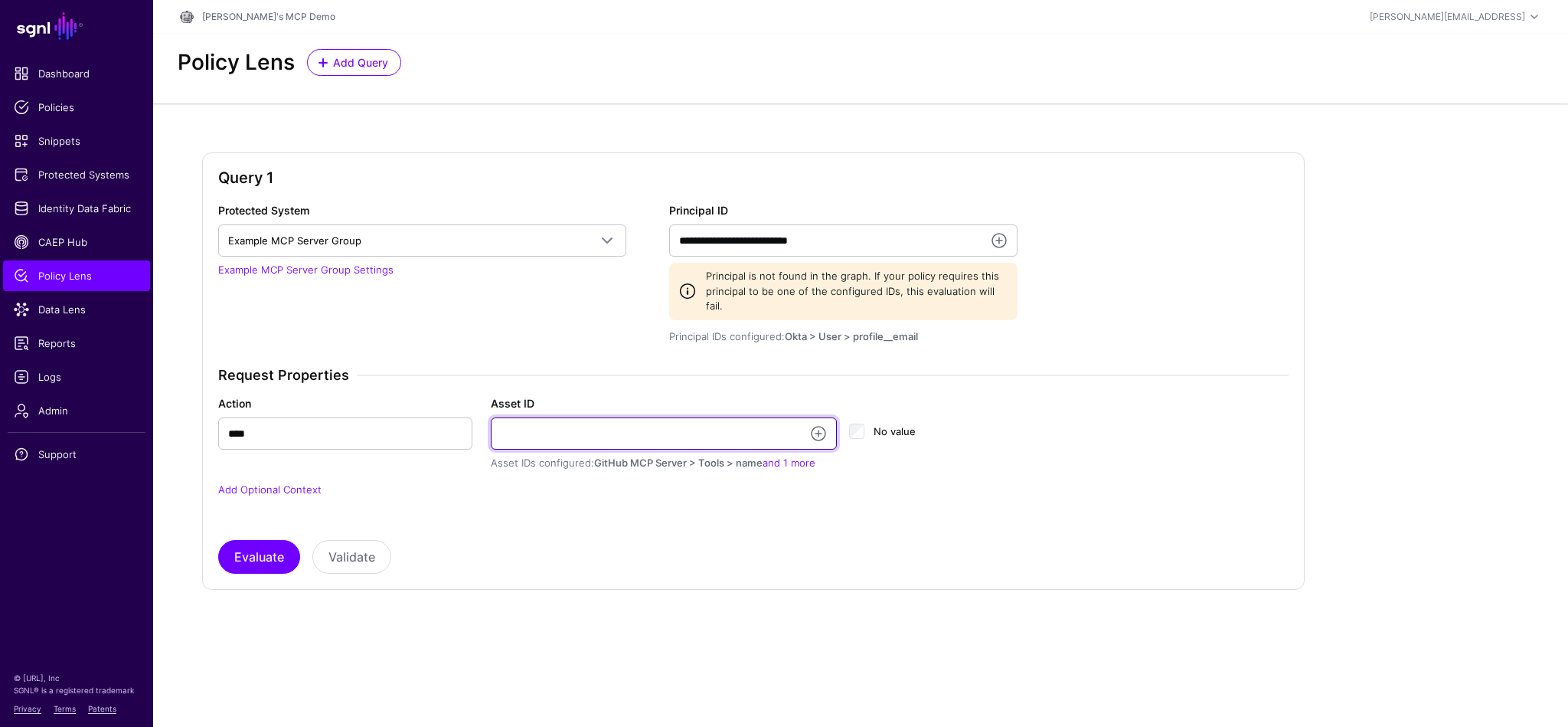
click at [690, 417] on input "Asset ID" at bounding box center [665, 433] width 347 height 32
click at [826, 425] on link at bounding box center [818, 433] width 18 height 18
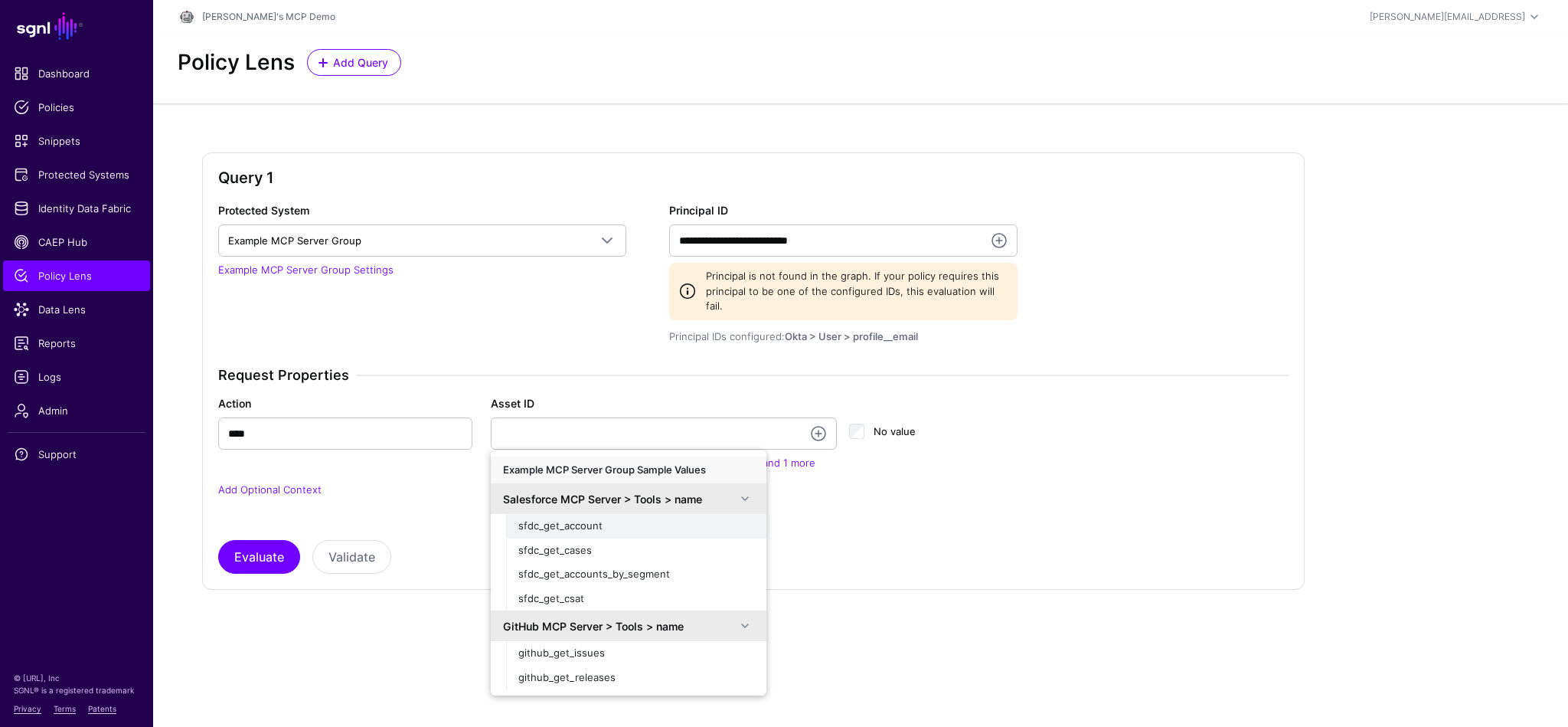
click at [564, 520] on span "sfdc_get_account" at bounding box center [560, 525] width 84 height 12
type input "**********"
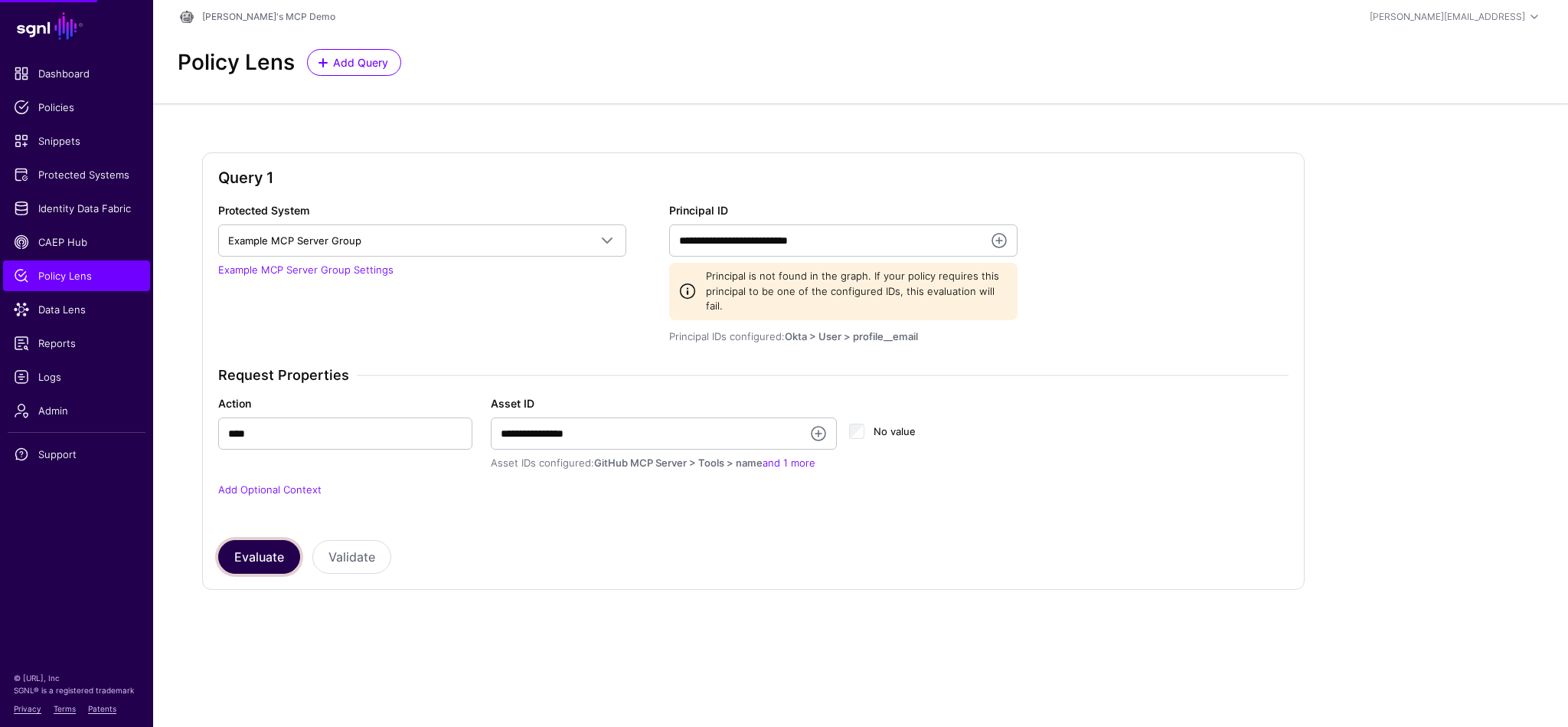
click at [247, 540] on button "Evaluate" at bounding box center [259, 557] width 82 height 34
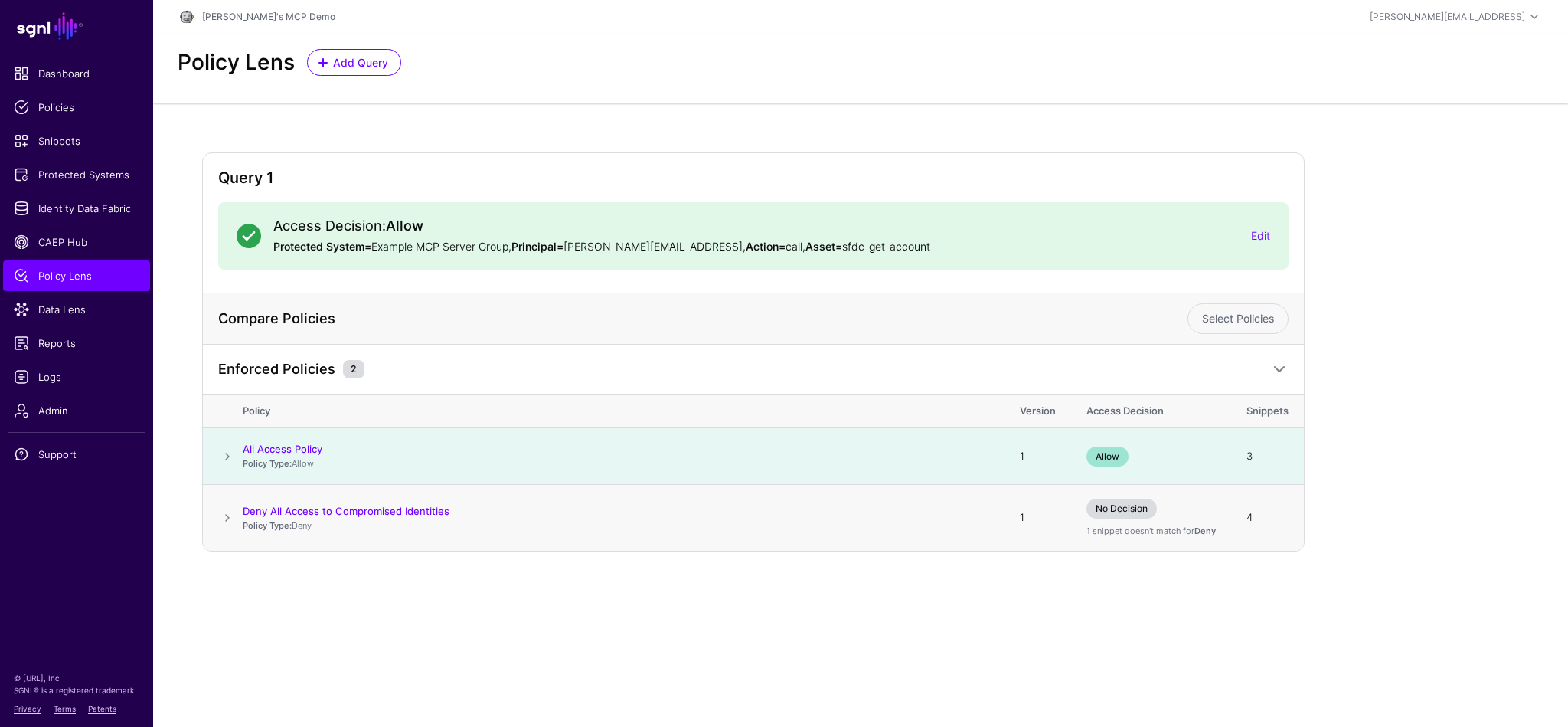
click at [227, 517] on span at bounding box center [227, 517] width 18 height 18
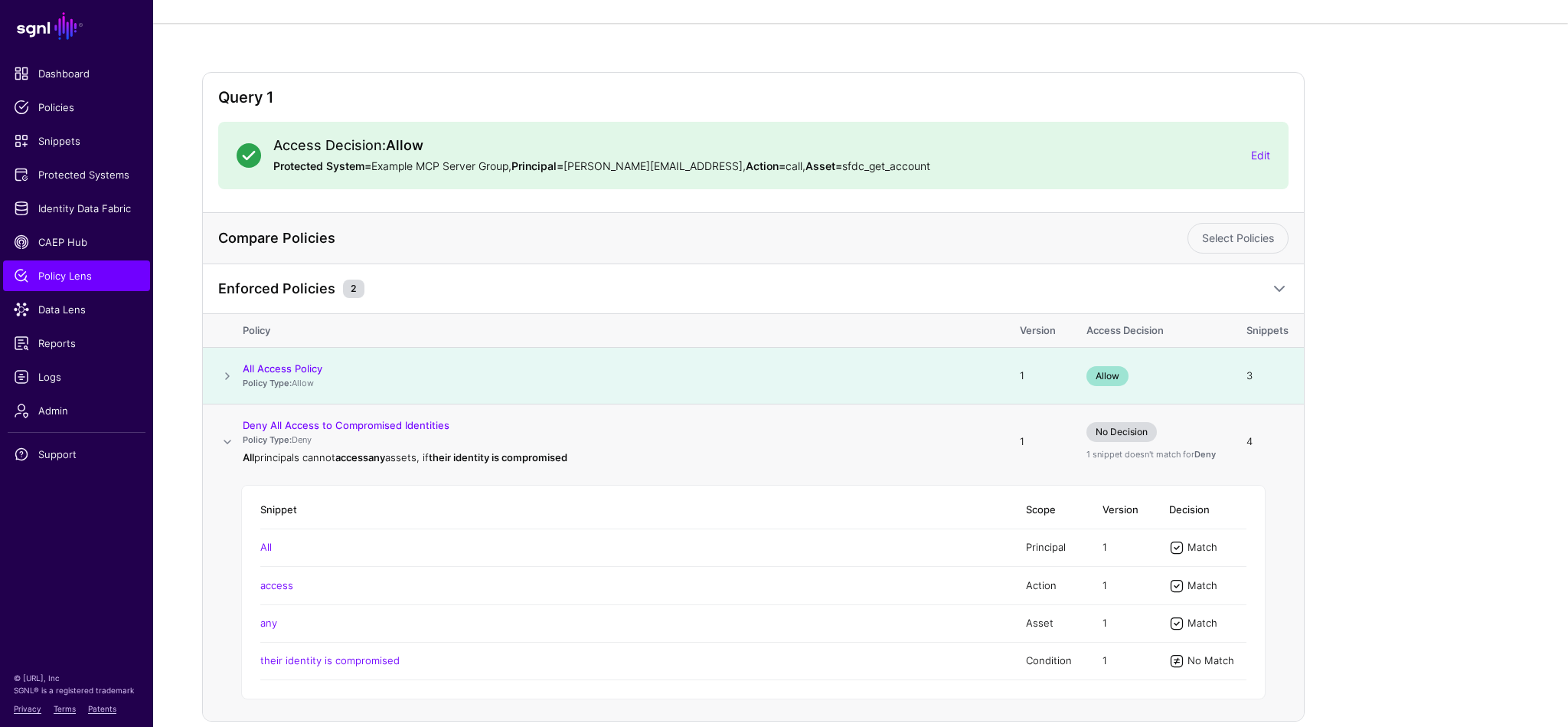
scroll to position [146, 0]
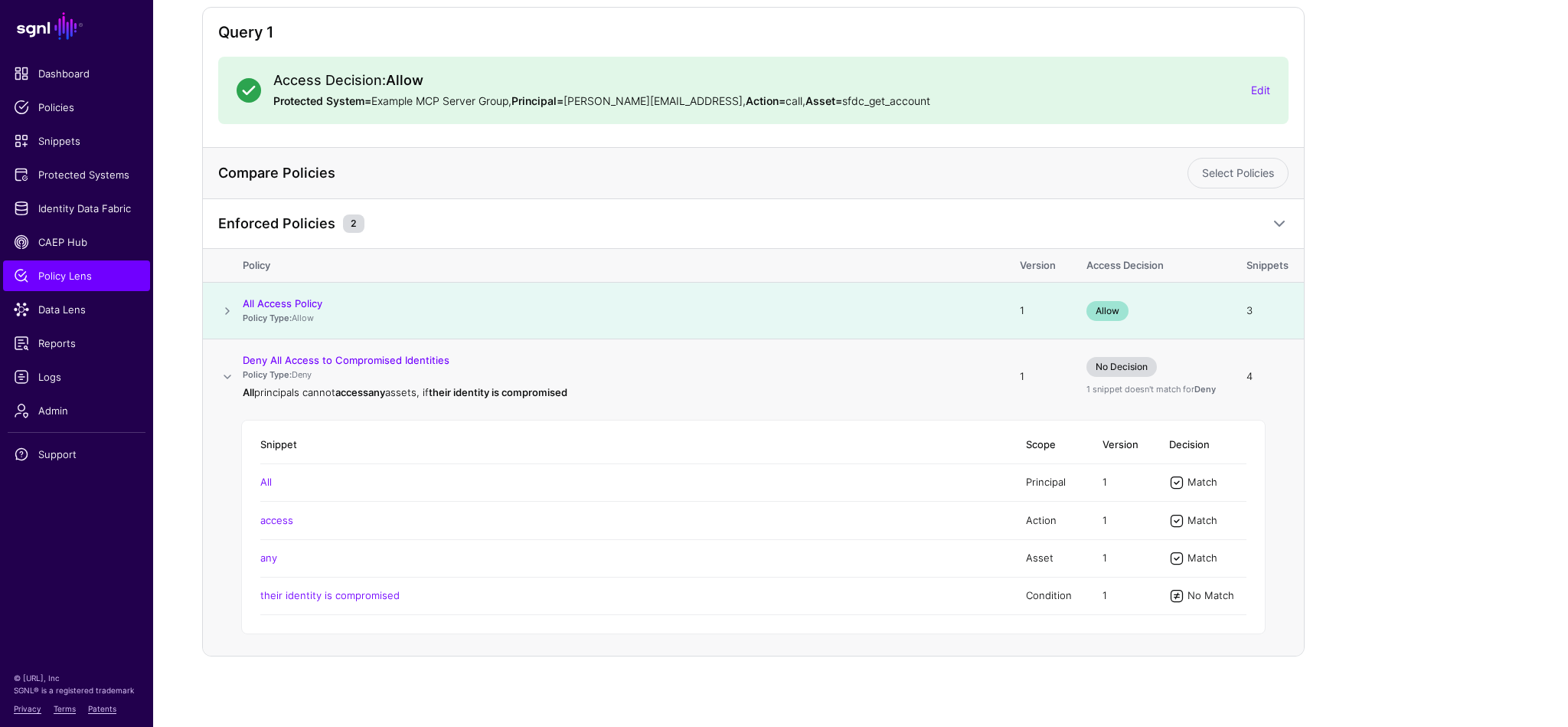
click at [225, 380] on span at bounding box center [227, 376] width 18 height 18
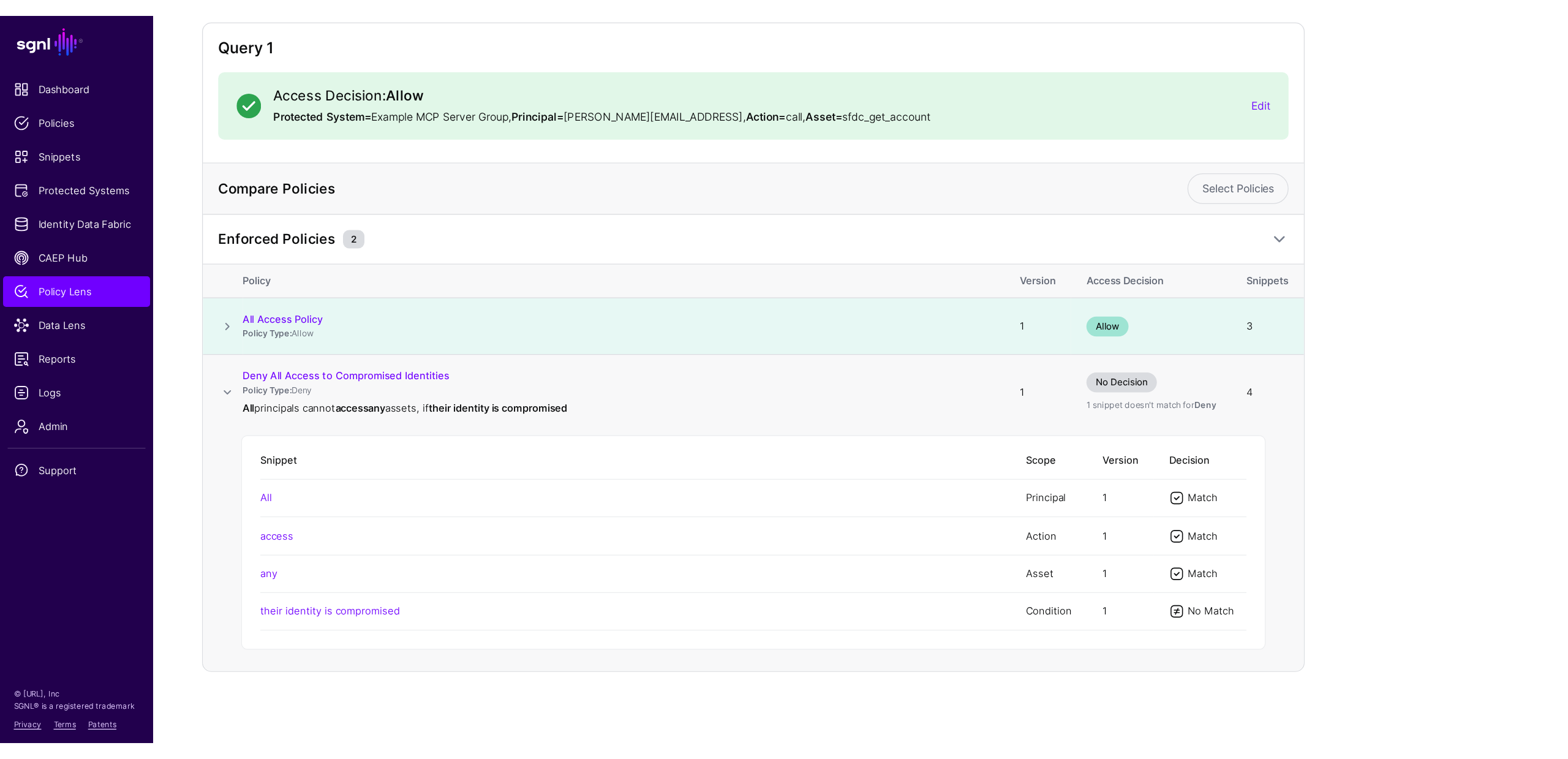
scroll to position [0, 0]
